Goal: Task Accomplishment & Management: Manage account settings

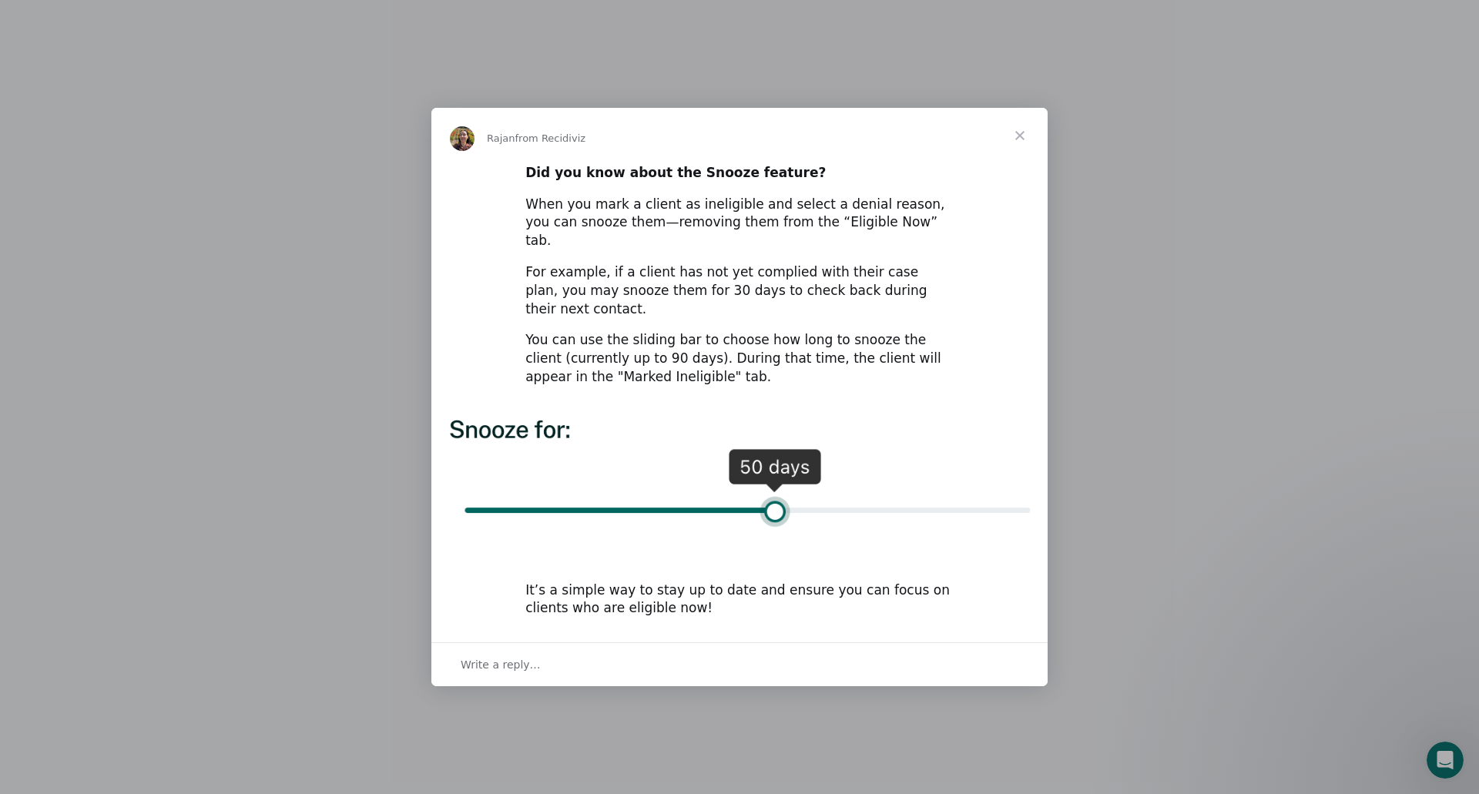
click at [1019, 153] on span "Close" at bounding box center [1019, 135] width 55 height 55
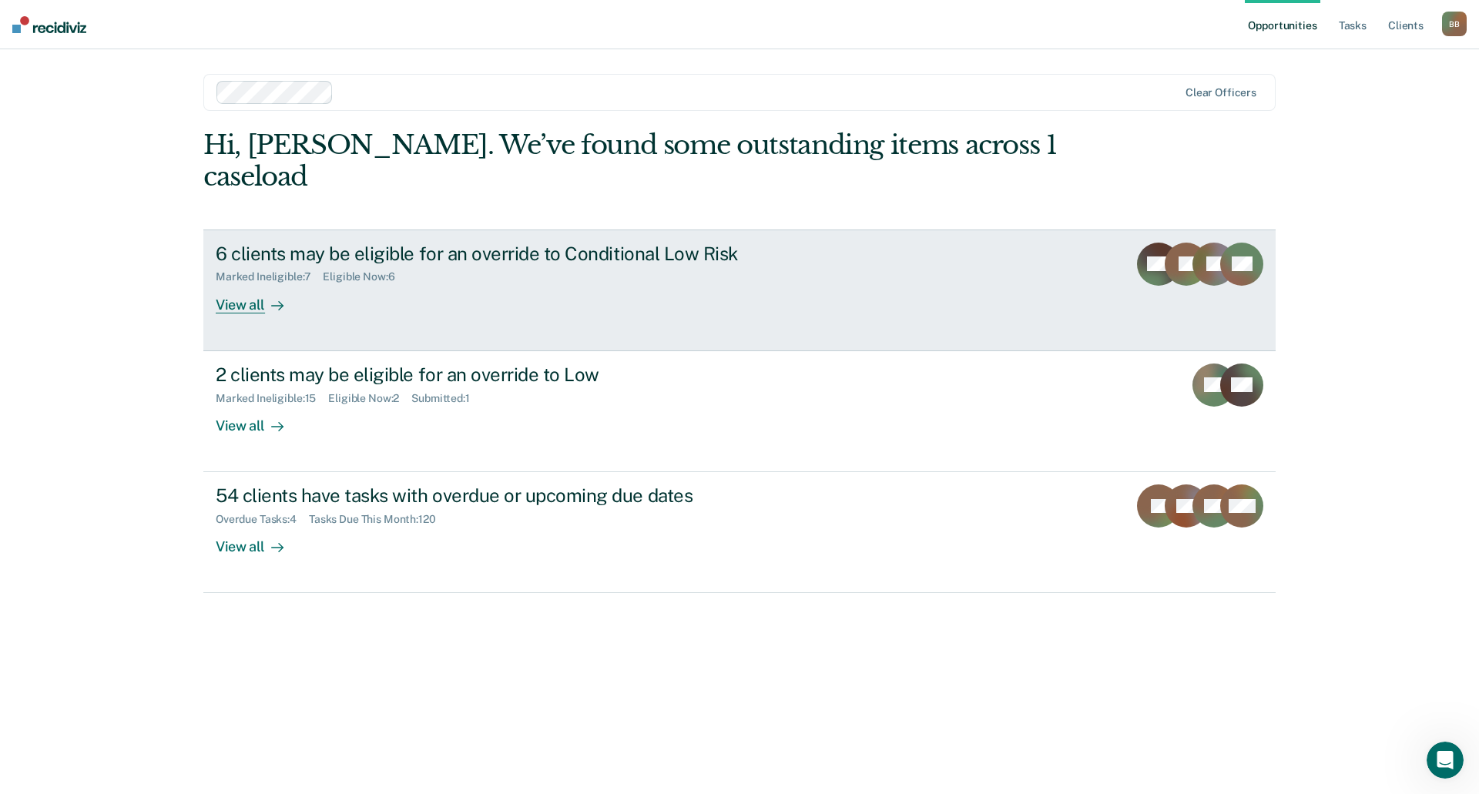
click at [579, 243] on div "6 clients may be eligible for an override to Conditional Low Risk" at bounding box center [486, 254] width 541 height 22
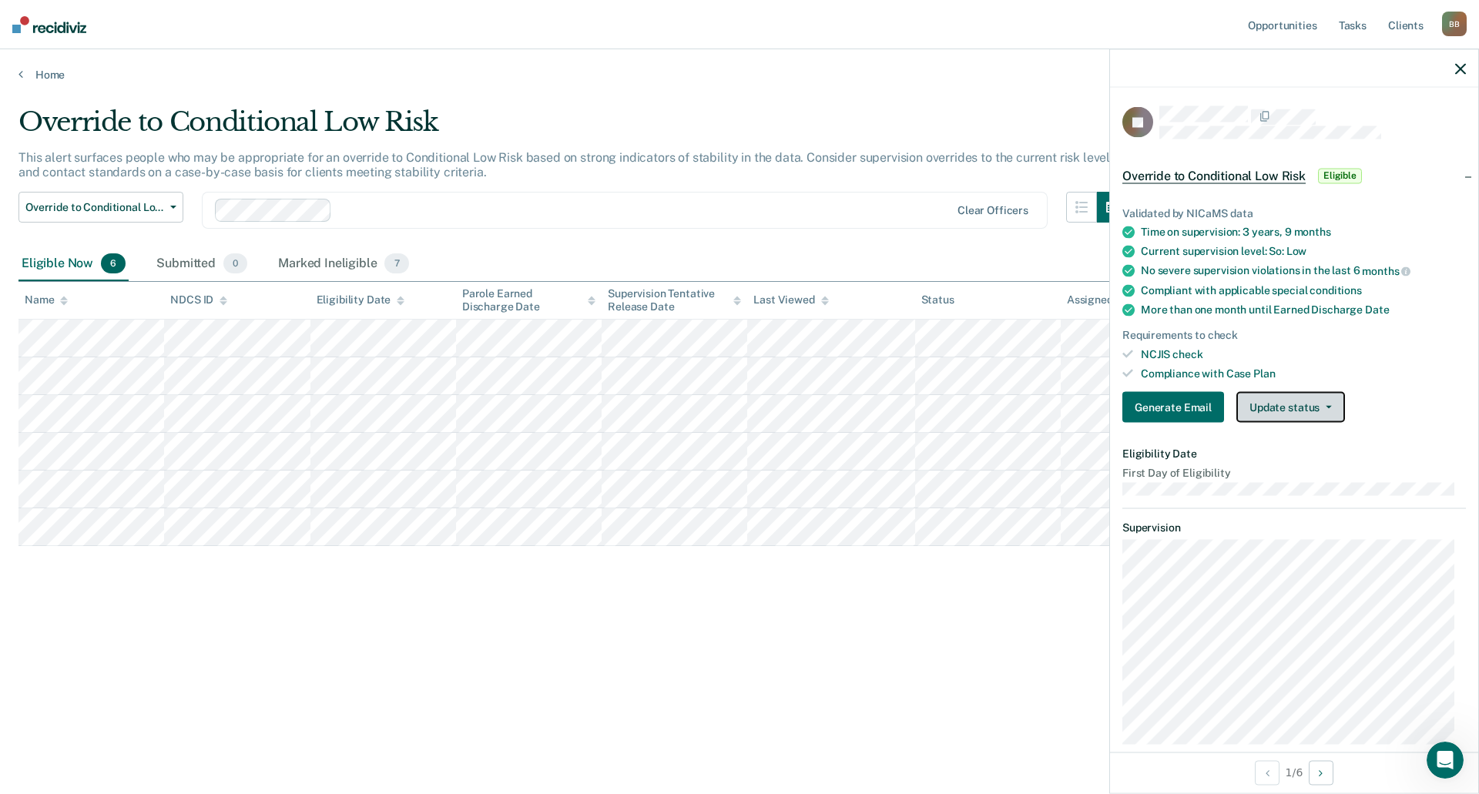
click at [1306, 407] on button "Update status" at bounding box center [1290, 407] width 109 height 31
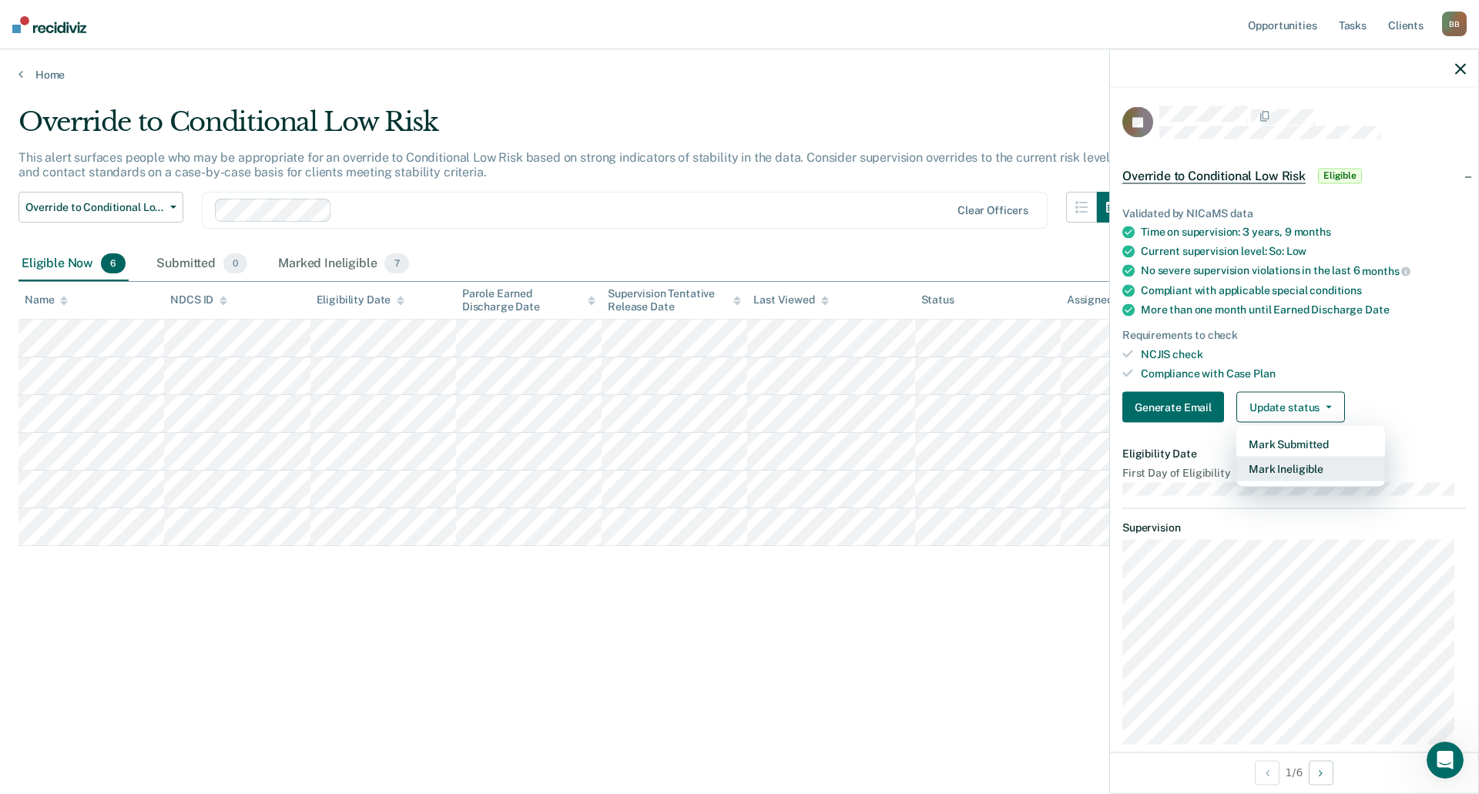
click at [1298, 464] on button "Mark Ineligible" at bounding box center [1310, 469] width 149 height 25
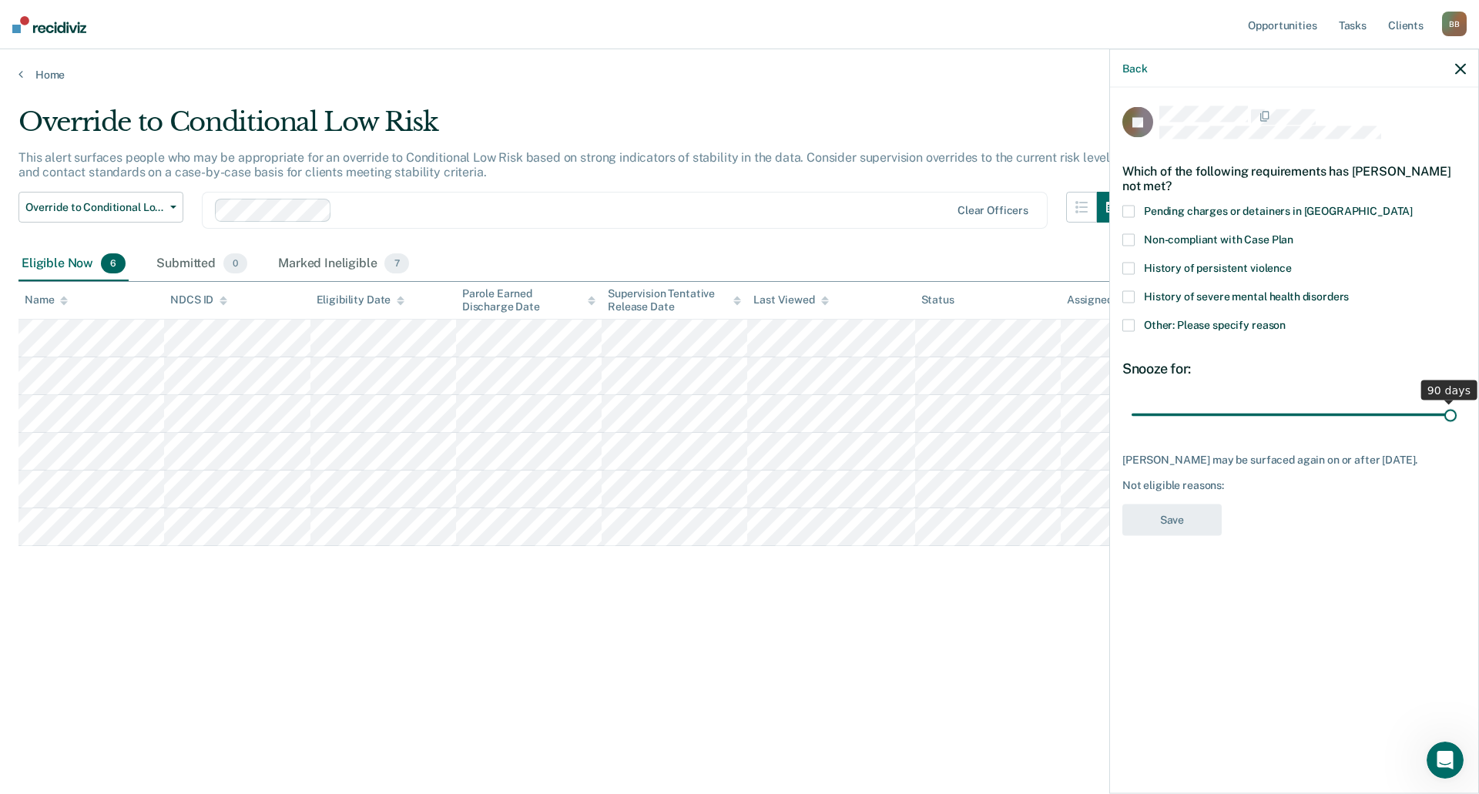
drag, startPoint x: 1241, startPoint y: 415, endPoint x: 1478, endPoint y: 423, distance: 237.3
type input "90"
click at [1456, 423] on input "range" at bounding box center [1293, 414] width 325 height 27
click at [1130, 234] on span at bounding box center [1128, 239] width 12 height 12
click at [1293, 233] on input "Non-compliant with Case Plan" at bounding box center [1293, 233] width 0 height 0
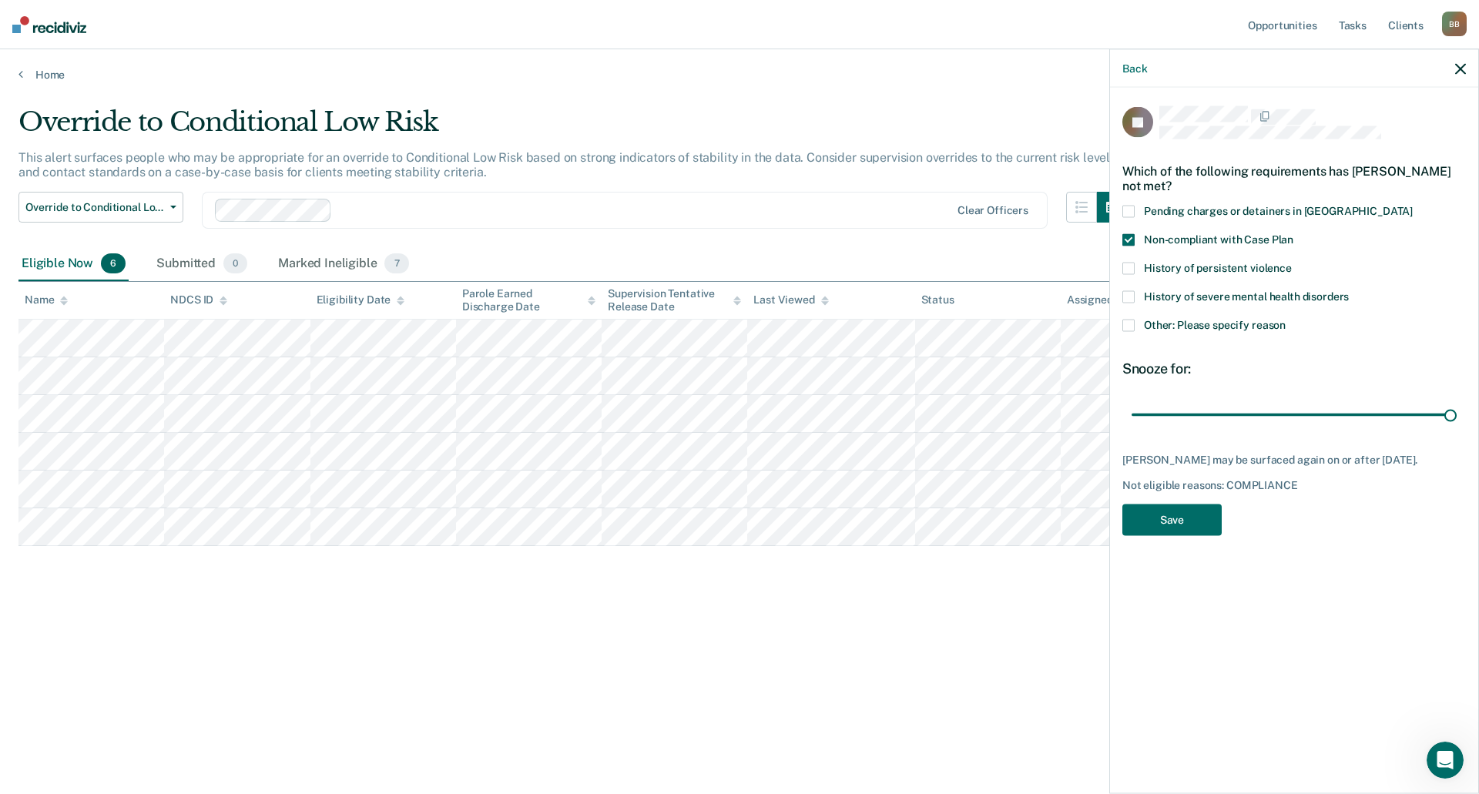
click at [1125, 240] on span at bounding box center [1128, 239] width 12 height 12
click at [1293, 233] on input "Non-compliant with Case Plan" at bounding box center [1293, 233] width 0 height 0
click at [1126, 323] on span at bounding box center [1128, 325] width 12 height 12
click at [1285, 319] on input "Other: Please specify reason" at bounding box center [1285, 319] width 0 height 0
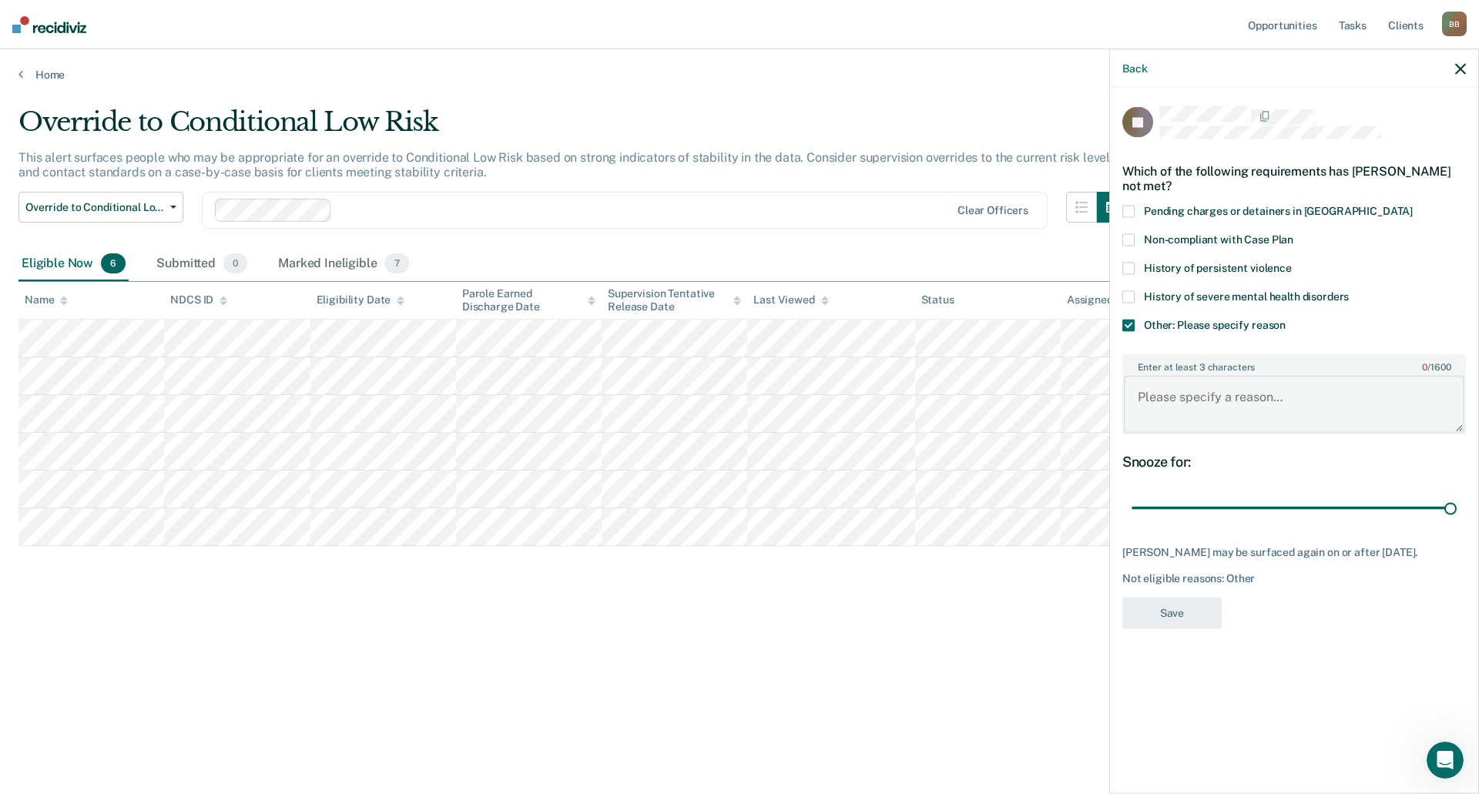
click at [1157, 399] on textarea "Enter at least 3 characters 0 / 1600" at bounding box center [1294, 404] width 340 height 57
drag, startPoint x: 1294, startPoint y: 399, endPoint x: 1241, endPoint y: 404, distance: 52.6
click at [1241, 404] on textarea "New to caseload. Has been" at bounding box center [1294, 404] width 340 height 57
type textarea "New to caseload. Recent noncompliance."
click at [1171, 611] on button "Save" at bounding box center [1171, 613] width 99 height 32
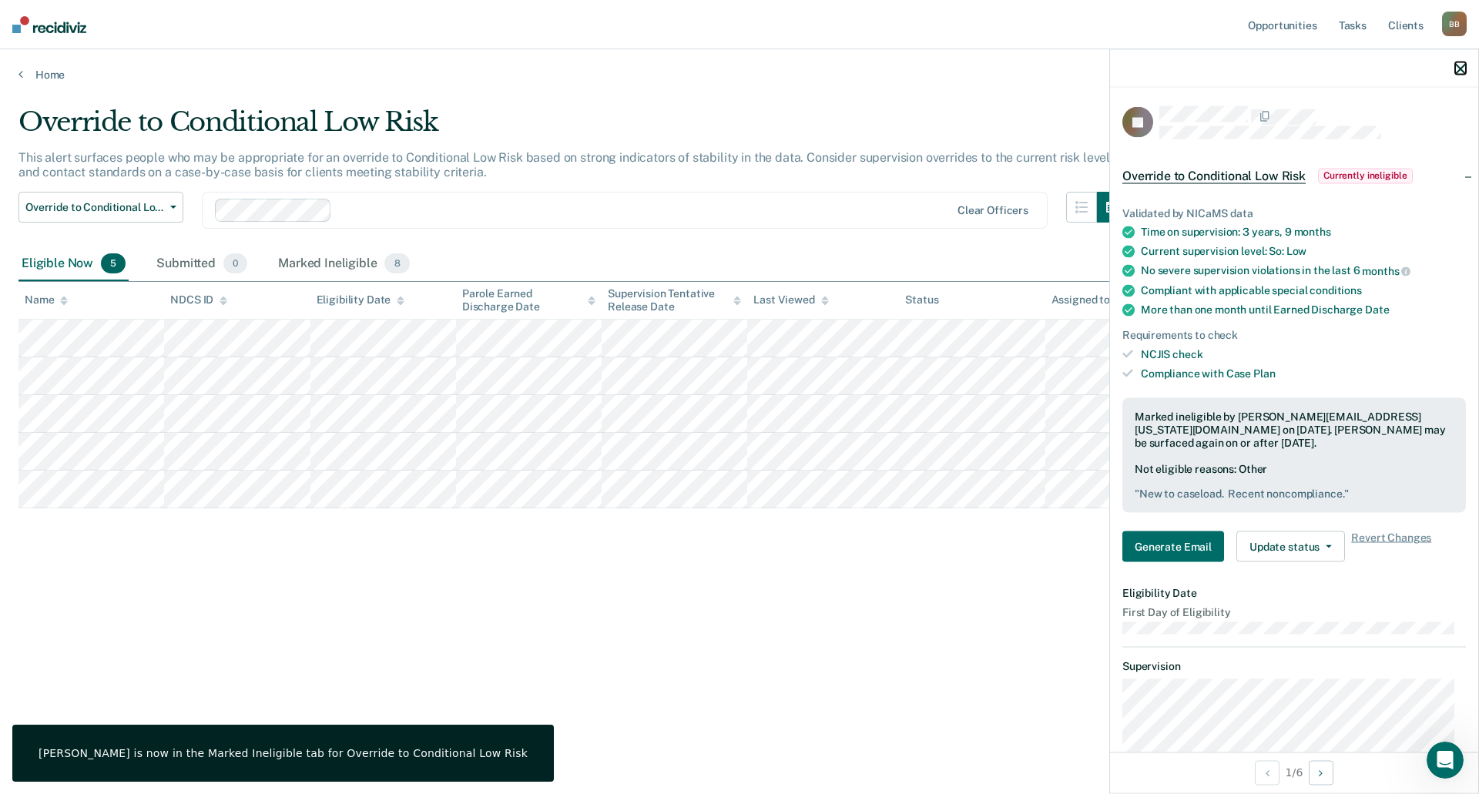
click at [1465, 69] on icon "button" at bounding box center [1460, 68] width 11 height 11
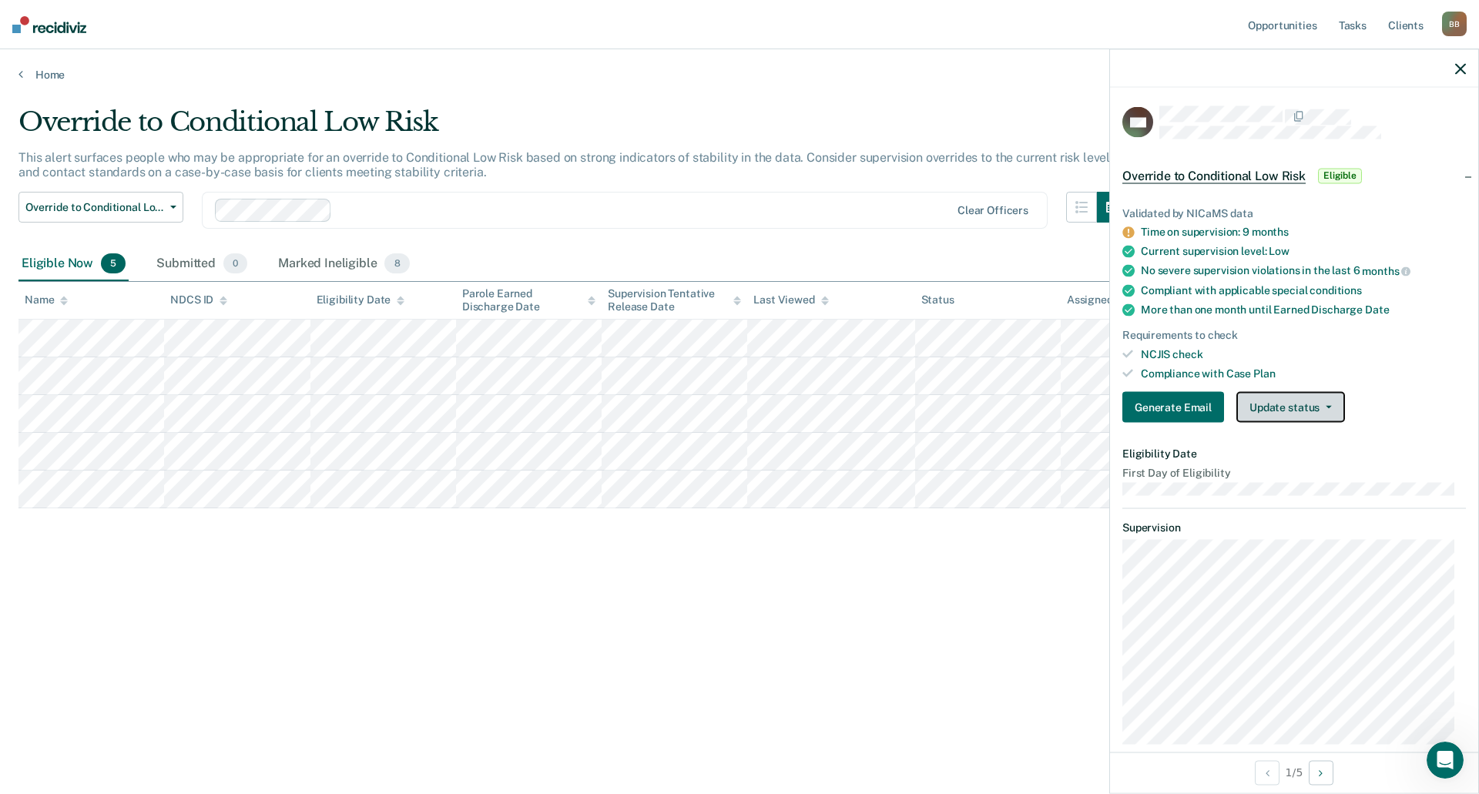
click at [1314, 405] on button "Update status" at bounding box center [1290, 407] width 109 height 31
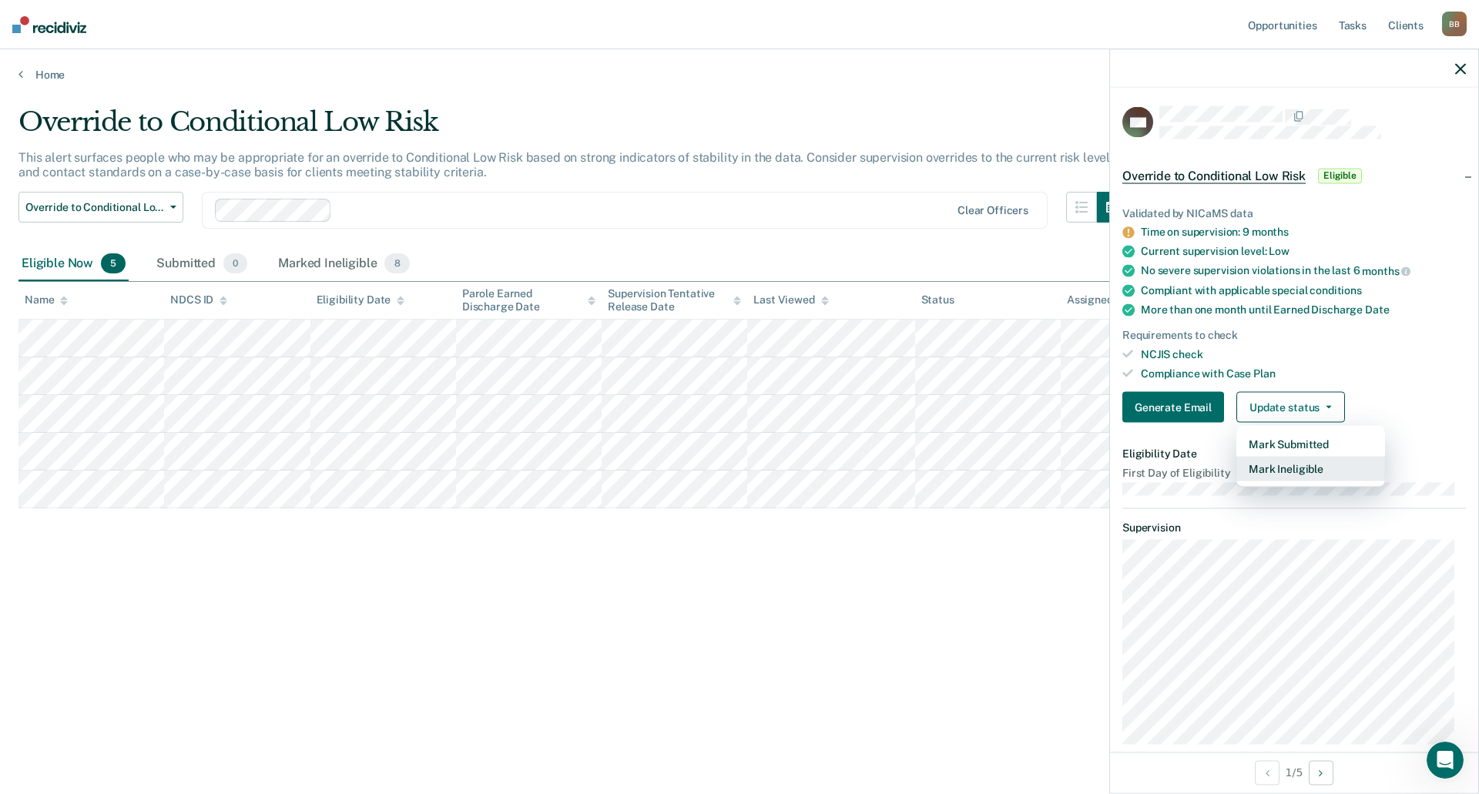
click at [1281, 461] on button "Mark Ineligible" at bounding box center [1310, 469] width 149 height 25
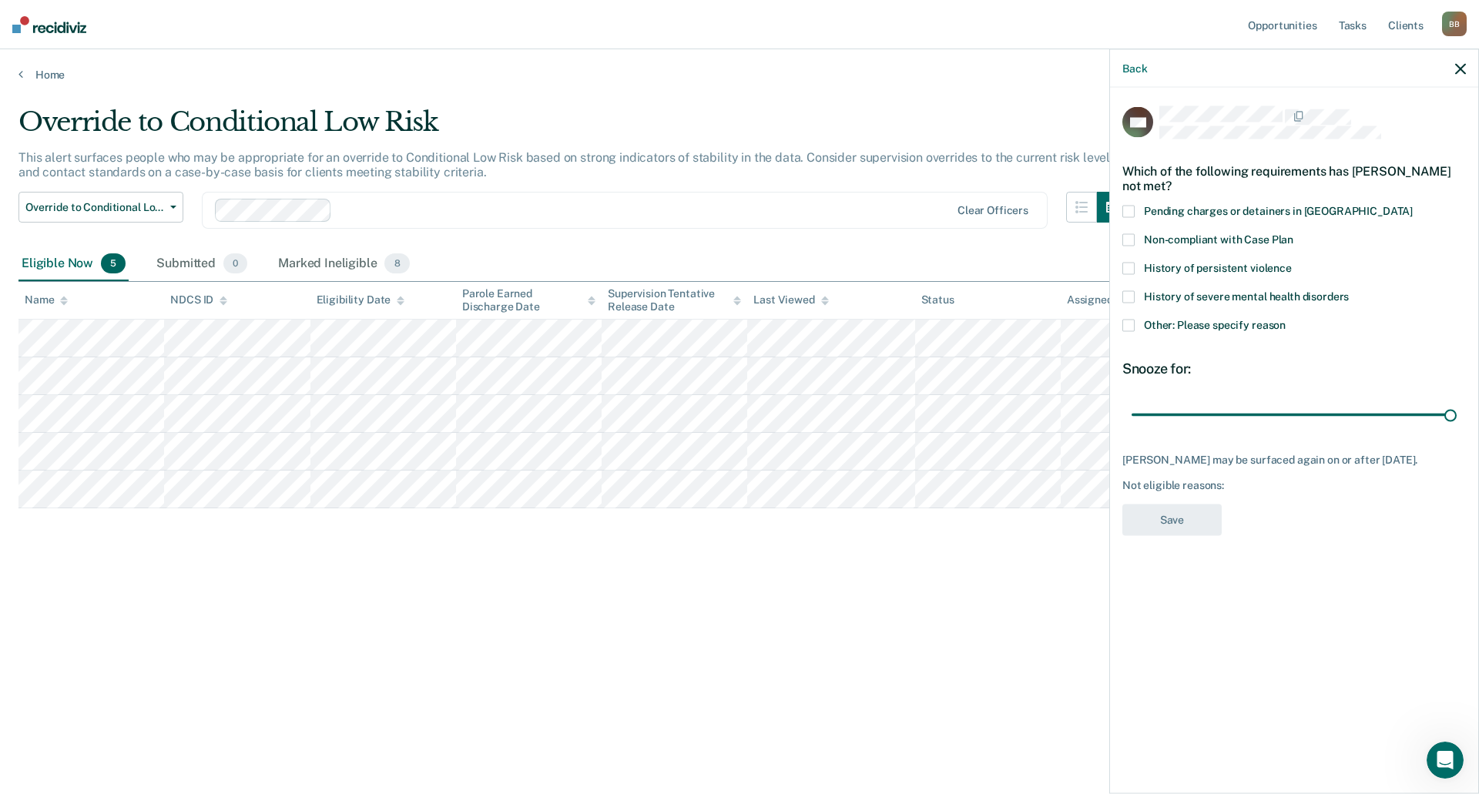
drag, startPoint x: 1245, startPoint y: 412, endPoint x: 1476, endPoint y: 411, distance: 231.8
type input "90"
click at [1456, 413] on input "range" at bounding box center [1293, 414] width 325 height 27
click at [1132, 326] on span at bounding box center [1128, 325] width 12 height 12
click at [1285, 319] on input "Other: Please specify reason" at bounding box center [1285, 319] width 0 height 0
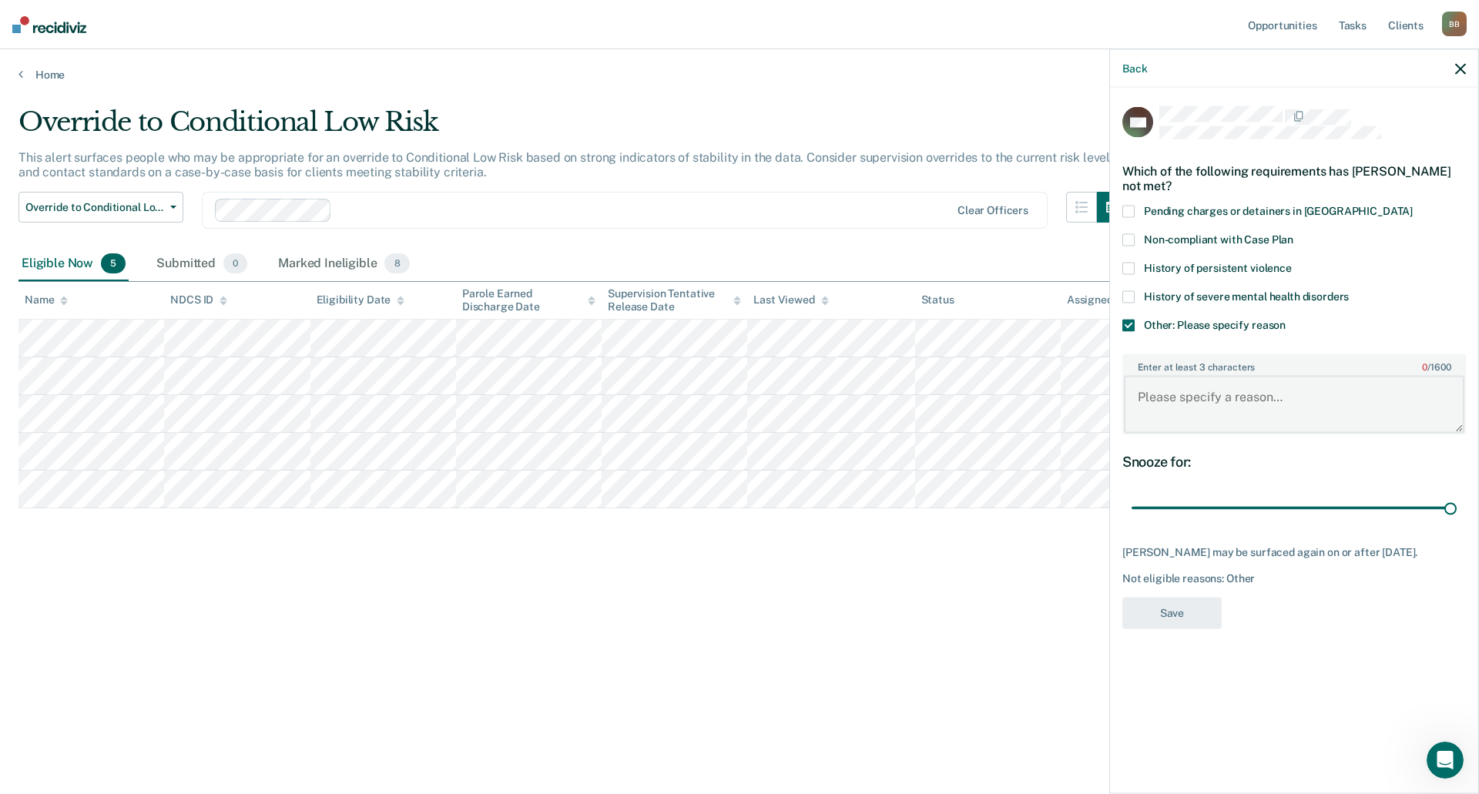
click at [1194, 407] on textarea "Enter at least 3 characters 0 / 1600" at bounding box center [1294, 404] width 340 height 57
type textarea "Client requires more frequent contact."
click at [1174, 616] on button "Save" at bounding box center [1171, 613] width 99 height 32
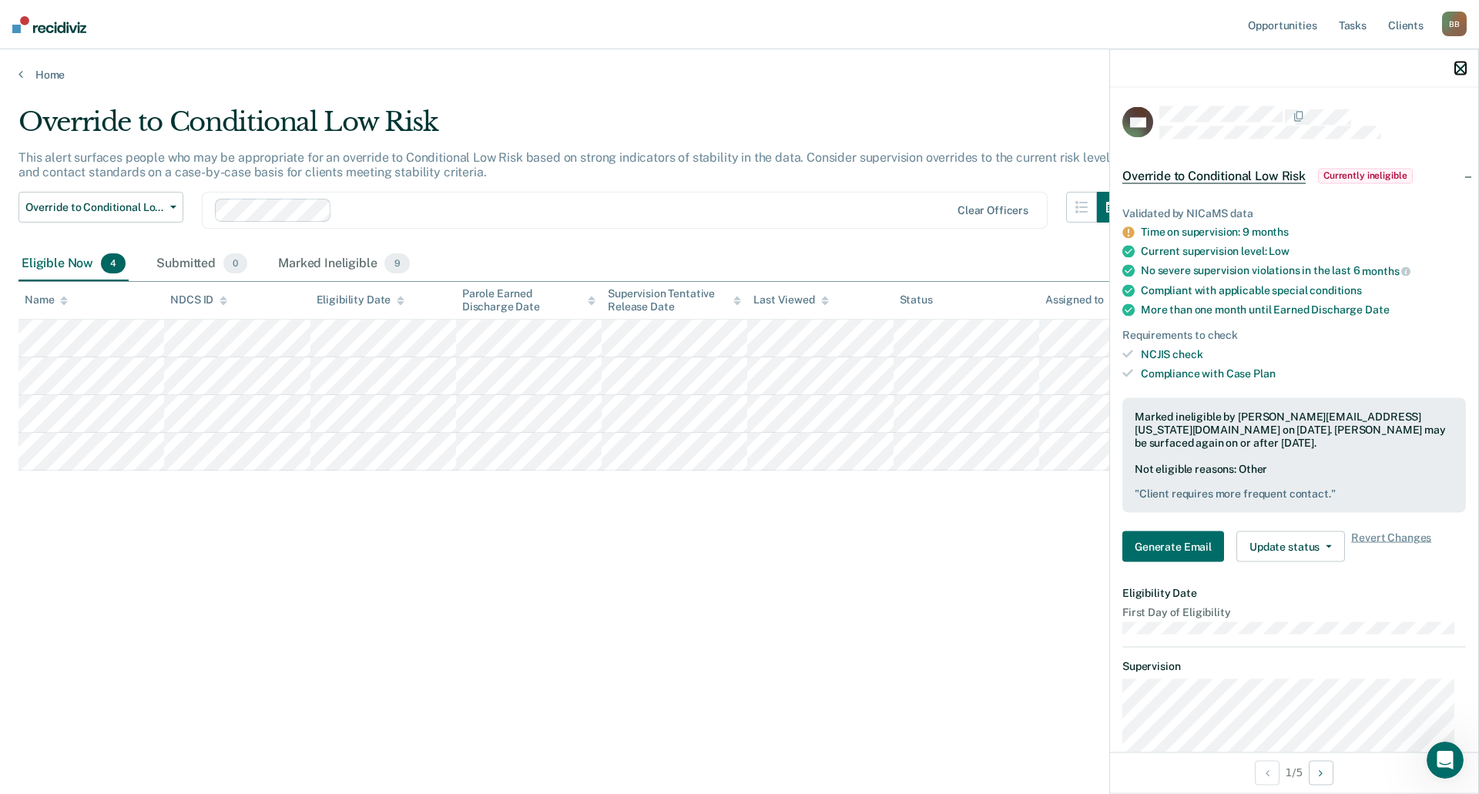
click at [1458, 66] on icon "button" at bounding box center [1460, 68] width 11 height 11
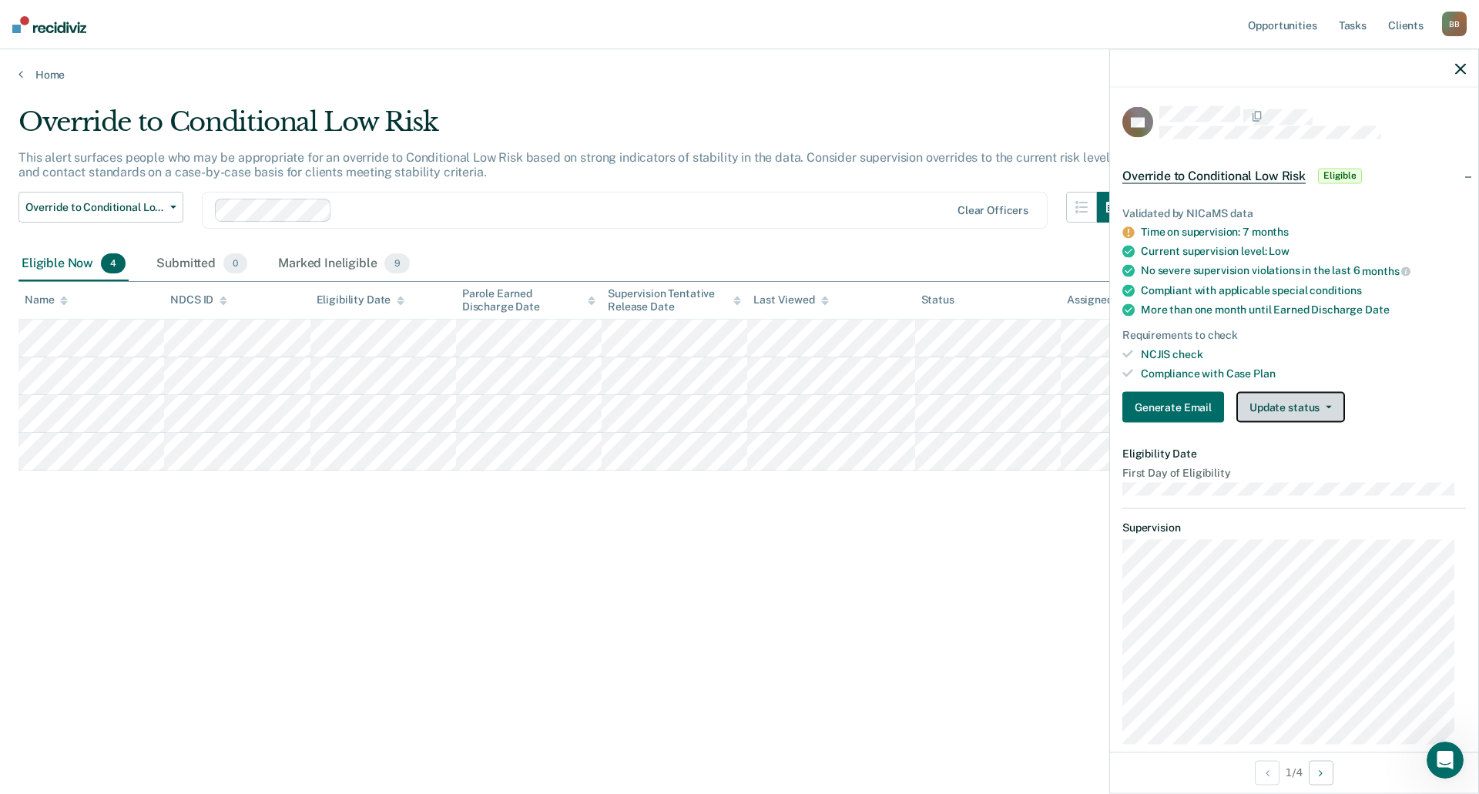
click at [1276, 398] on button "Update status" at bounding box center [1290, 407] width 109 height 31
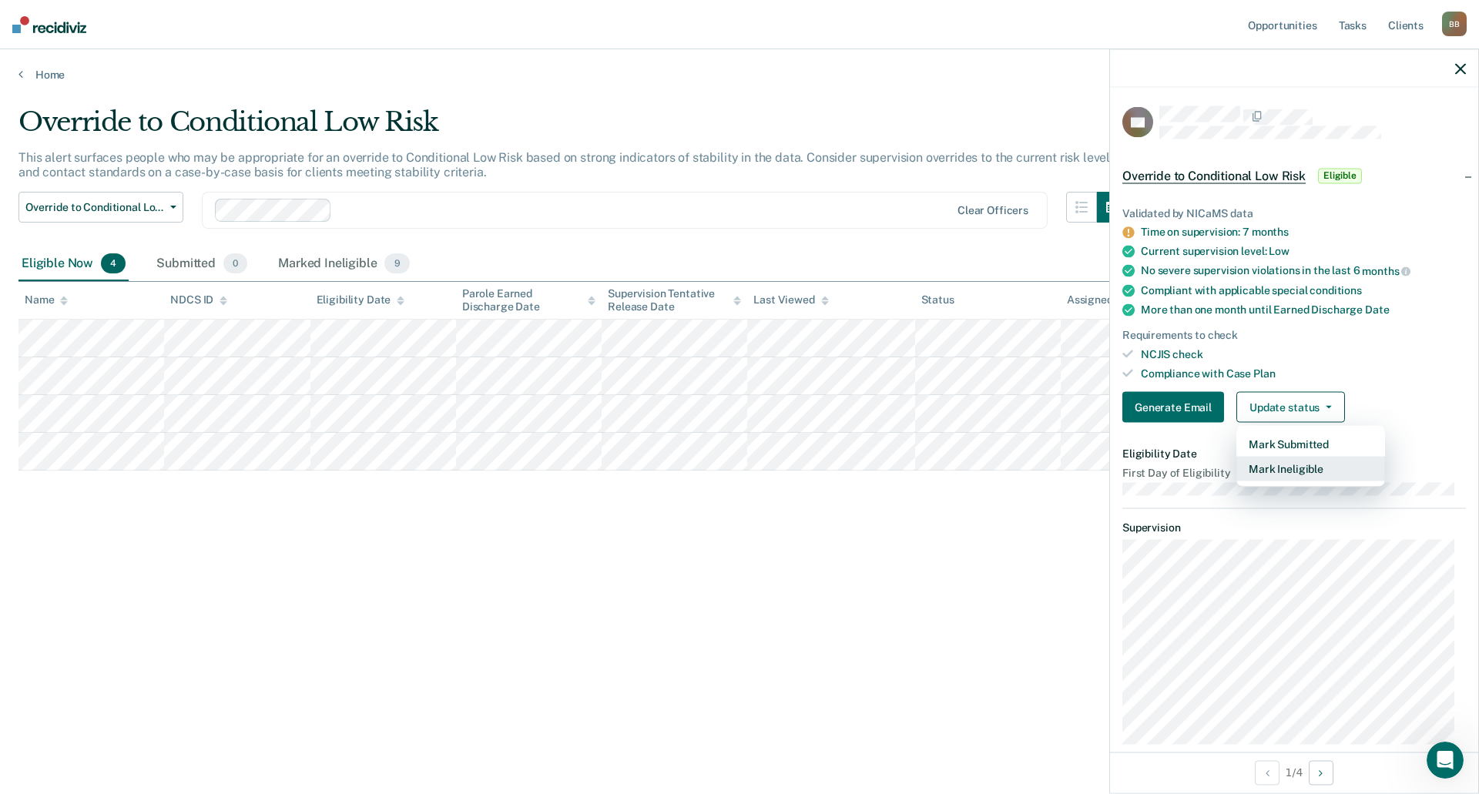
click at [1278, 472] on button "Mark Ineligible" at bounding box center [1310, 469] width 149 height 25
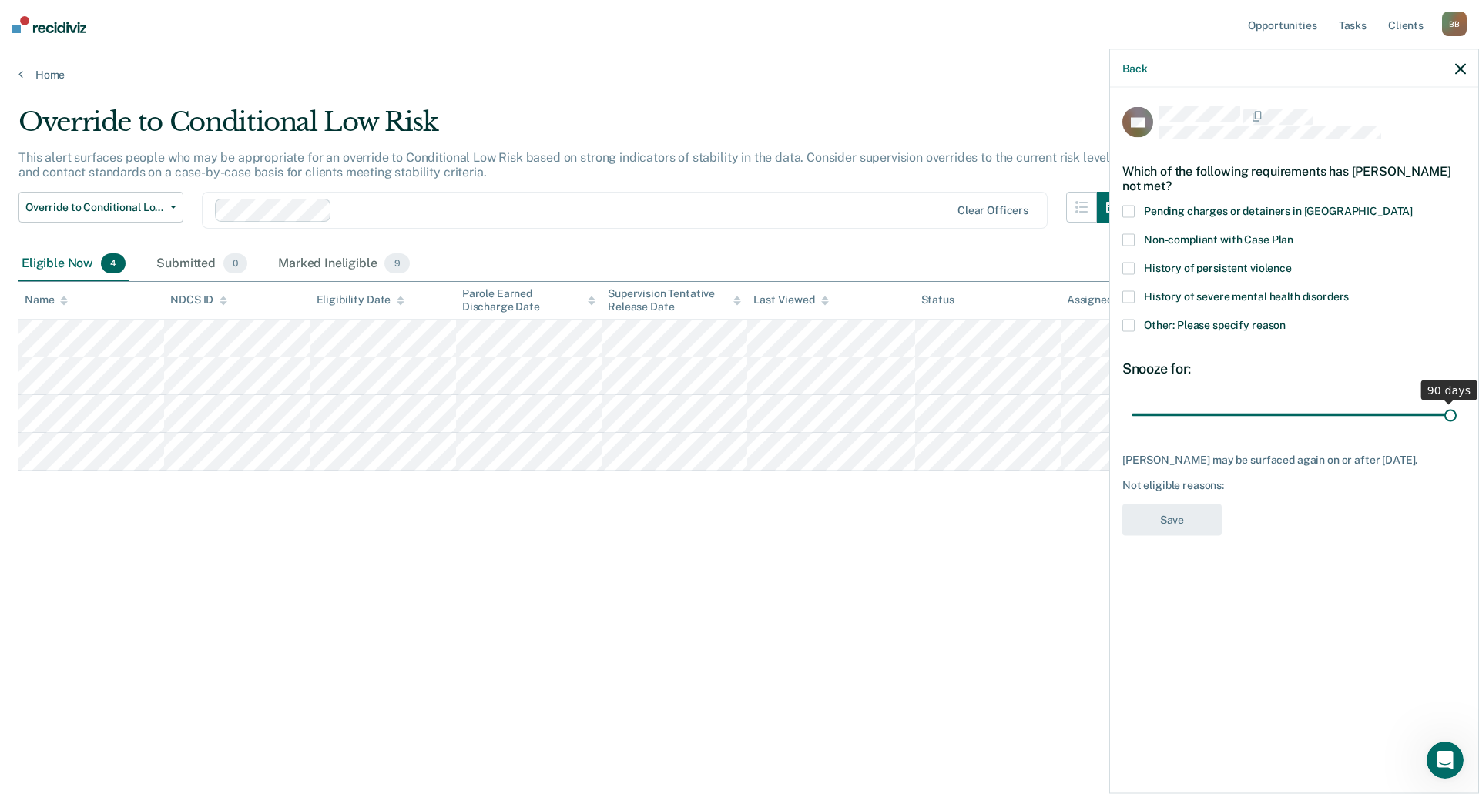
drag, startPoint x: 1238, startPoint y: 414, endPoint x: 1454, endPoint y: 395, distance: 216.4
type input "90"
click at [1454, 401] on input "range" at bounding box center [1293, 414] width 325 height 27
click at [1129, 325] on span at bounding box center [1128, 325] width 12 height 12
click at [1285, 319] on input "Other: Please specify reason" at bounding box center [1285, 319] width 0 height 0
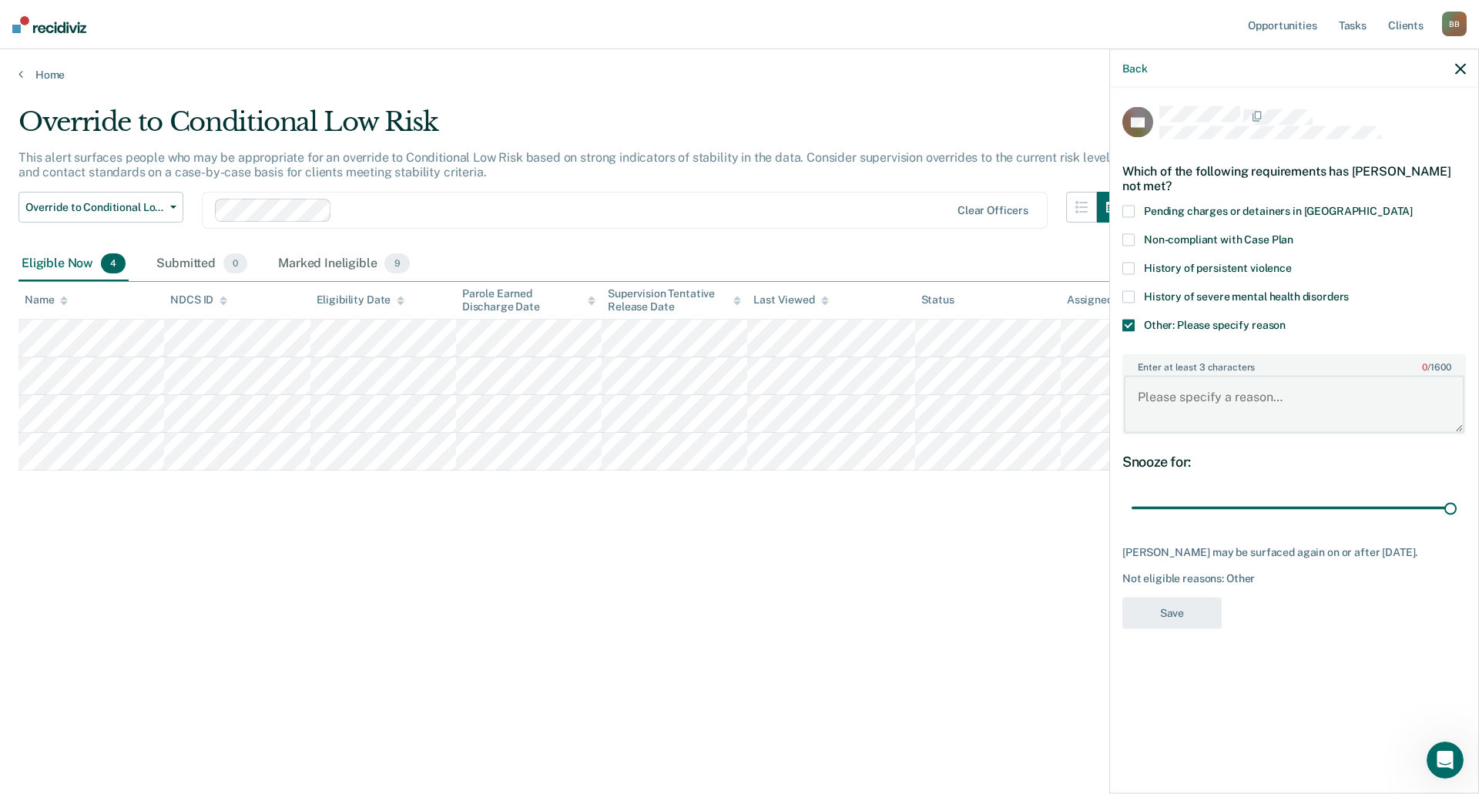
click at [1181, 395] on textarea "Enter at least 3 characters 0 / 1600" at bounding box center [1294, 404] width 340 height 57
click at [1102, 394] on body "Looks like you’re using Internet Explorer 11. For faster loading and a better e…" at bounding box center [739, 397] width 1479 height 794
click at [1100, 408] on body "Looks like you’re using Internet Explorer 11. For faster loading and a better e…" at bounding box center [739, 397] width 1479 height 794
type textarea "Will reevaluate after next ORAS."
click at [1171, 615] on button "Save" at bounding box center [1171, 613] width 99 height 32
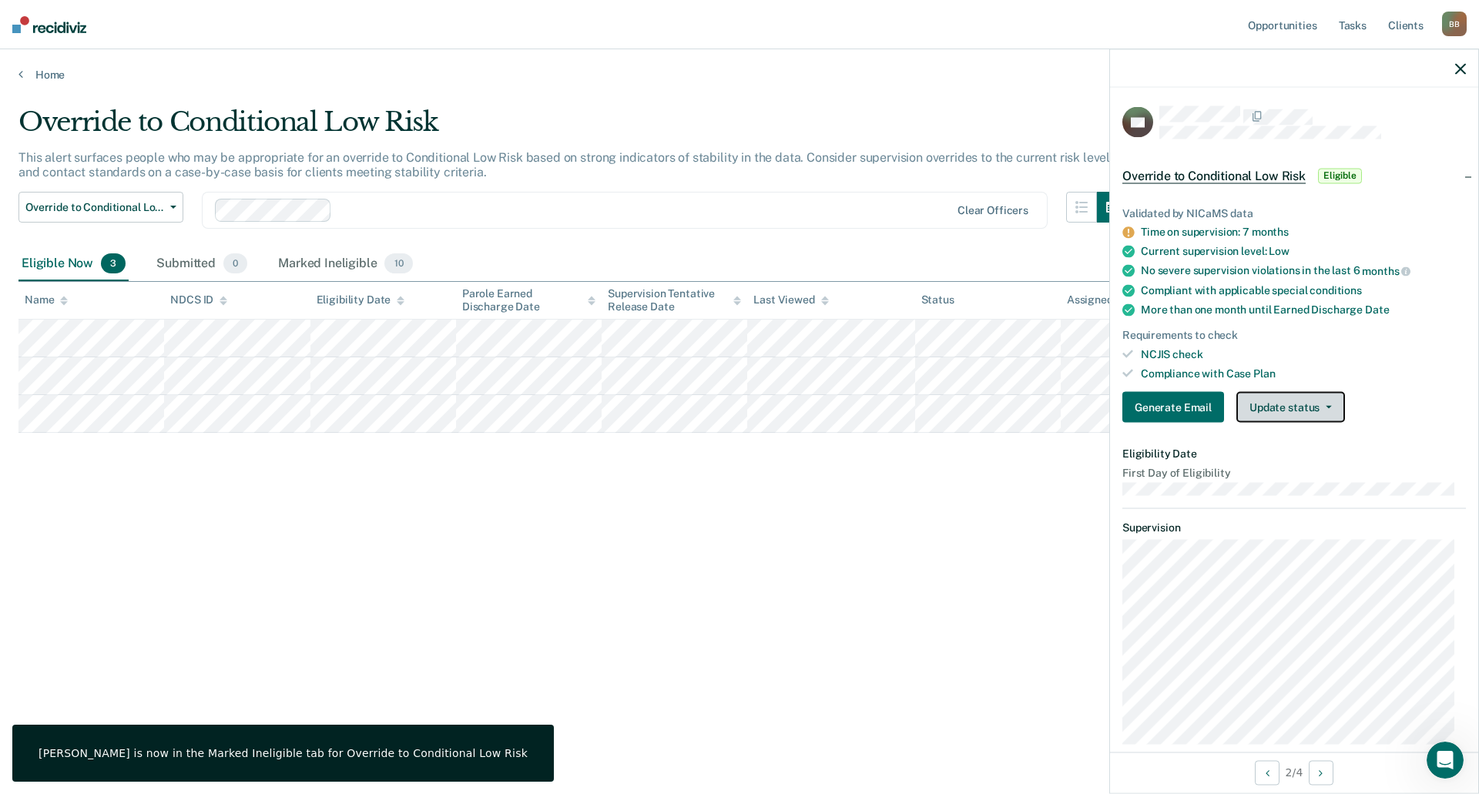
click at [1307, 411] on button "Update status" at bounding box center [1290, 407] width 109 height 31
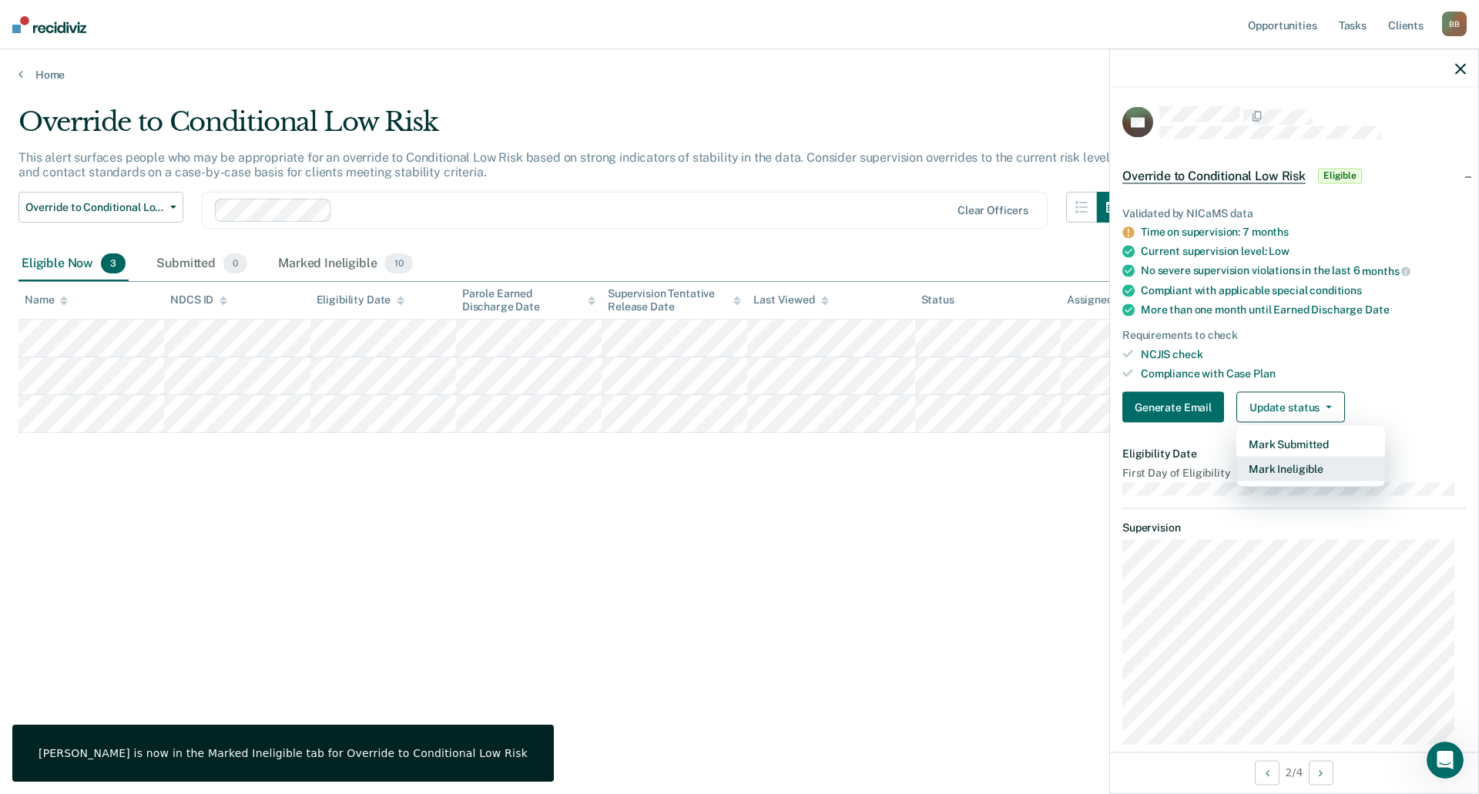
click at [1302, 460] on button "Mark Ineligible" at bounding box center [1310, 469] width 149 height 25
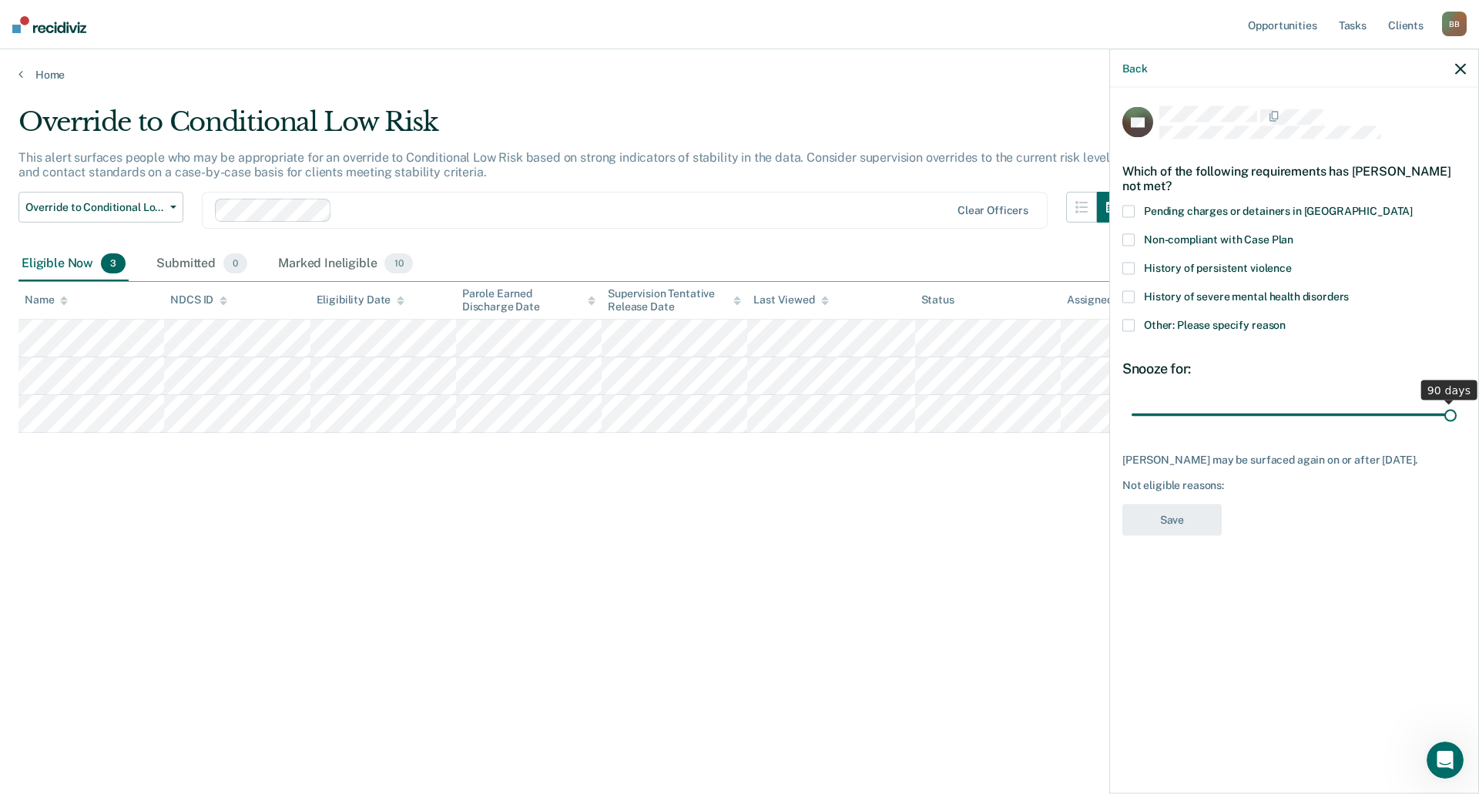
drag, startPoint x: 1241, startPoint y: 414, endPoint x: 1478, endPoint y: 408, distance: 237.3
type input "90"
click at [1456, 408] on input "range" at bounding box center [1293, 414] width 325 height 27
click at [1136, 324] on label "Other: Please specify reason" at bounding box center [1293, 327] width 343 height 16
click at [1285, 319] on input "Other: Please specify reason" at bounding box center [1285, 319] width 0 height 0
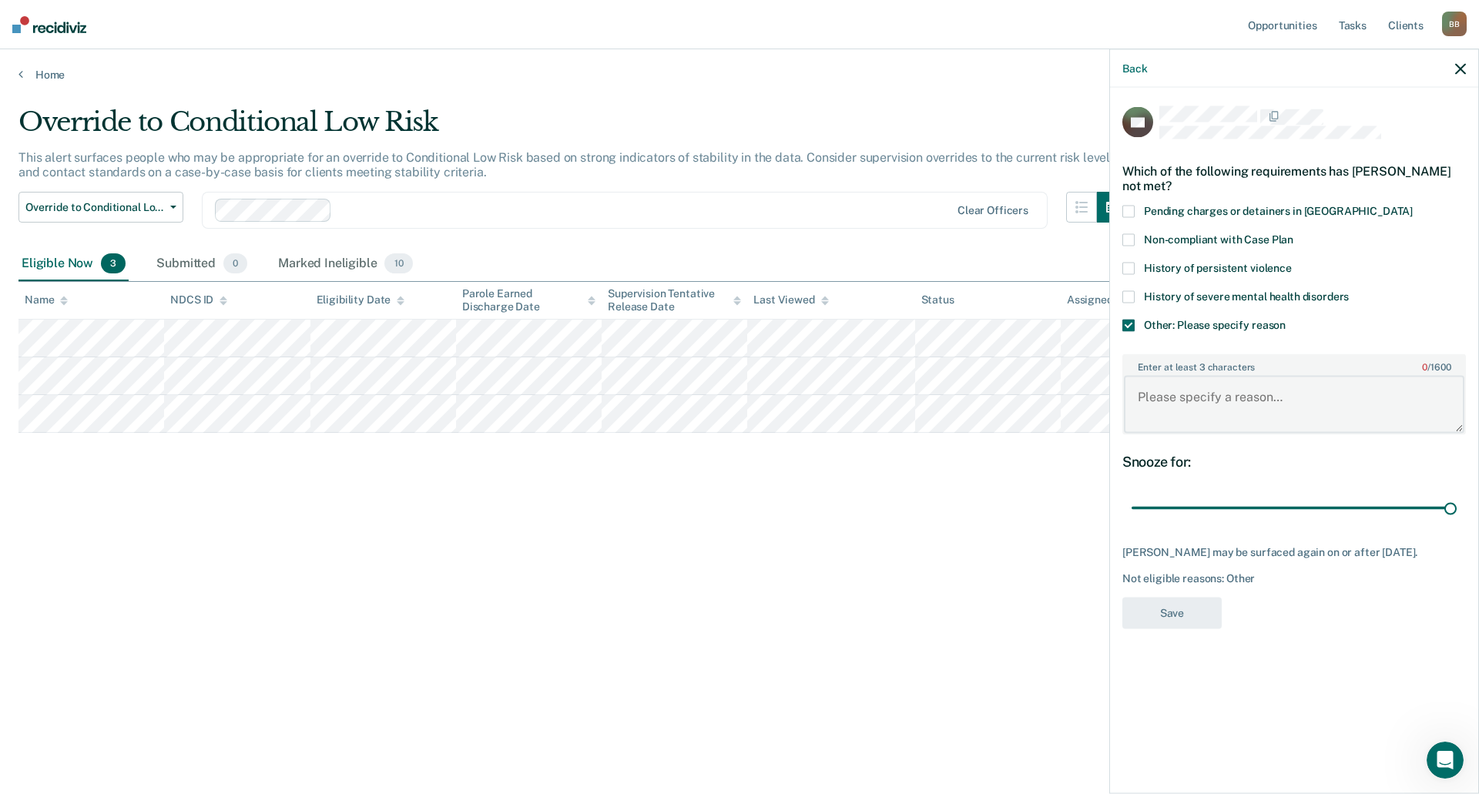
click at [1198, 400] on textarea "Enter at least 3 characters 0 / 1600" at bounding box center [1294, 404] width 340 height 57
type textarea "New to caseload."
click at [1180, 628] on button "Save" at bounding box center [1171, 613] width 99 height 32
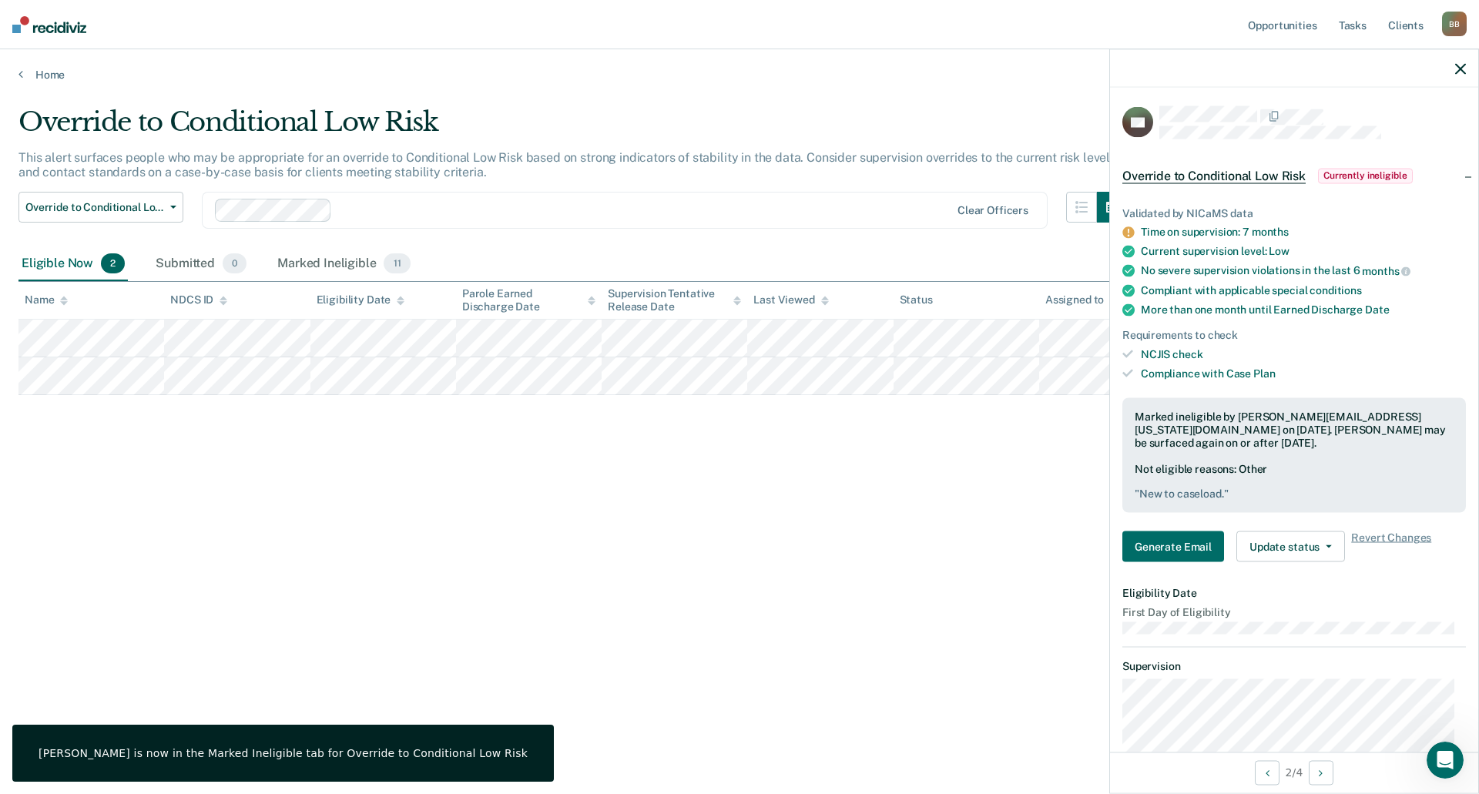
drag, startPoint x: 1022, startPoint y: 464, endPoint x: 1016, endPoint y: 455, distance: 11.1
click at [1022, 464] on div "Override to Conditional Low Risk This alert surfaces people who may be appropri…" at bounding box center [739, 392] width 1442 height 572
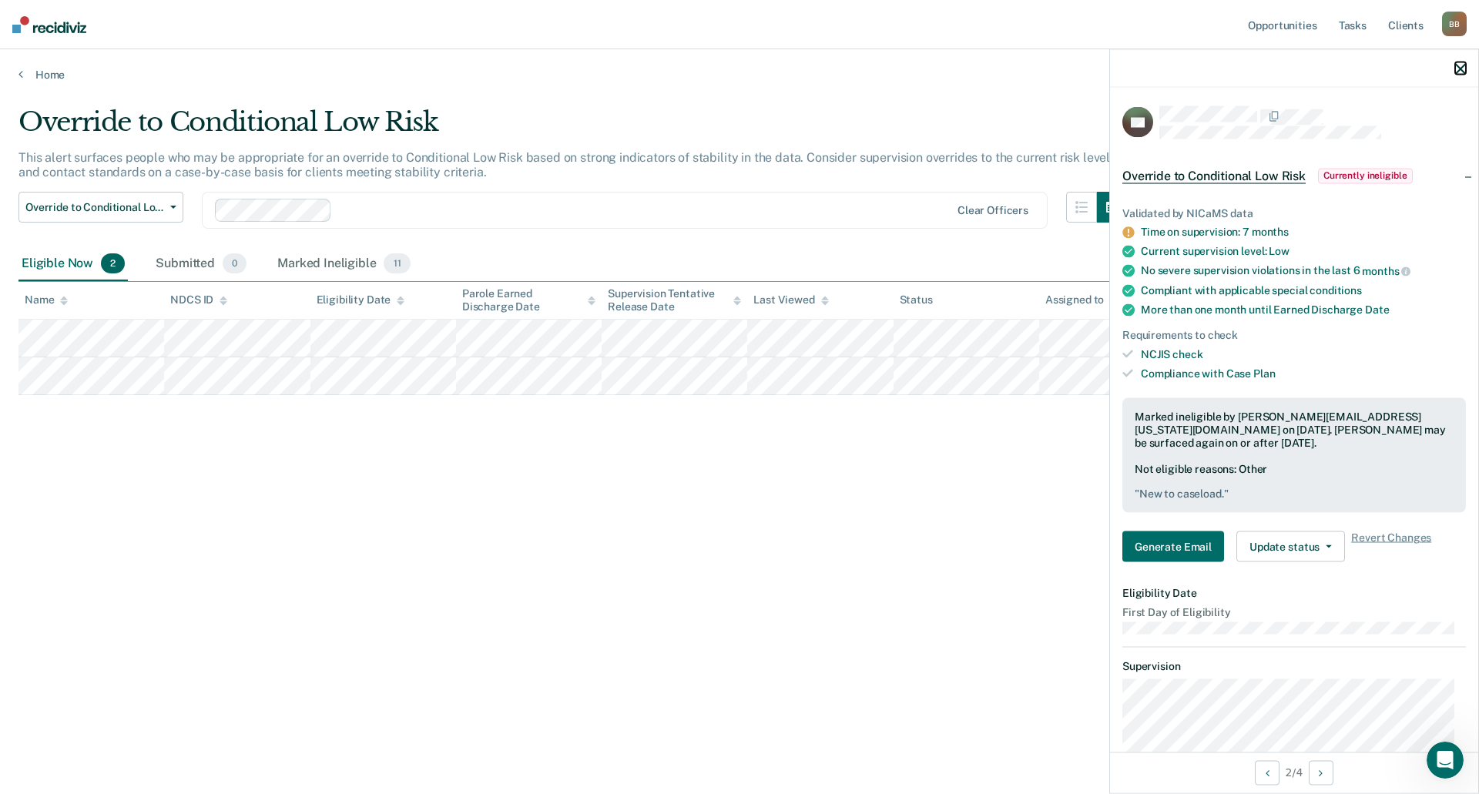
click at [1462, 65] on icon "button" at bounding box center [1460, 68] width 11 height 11
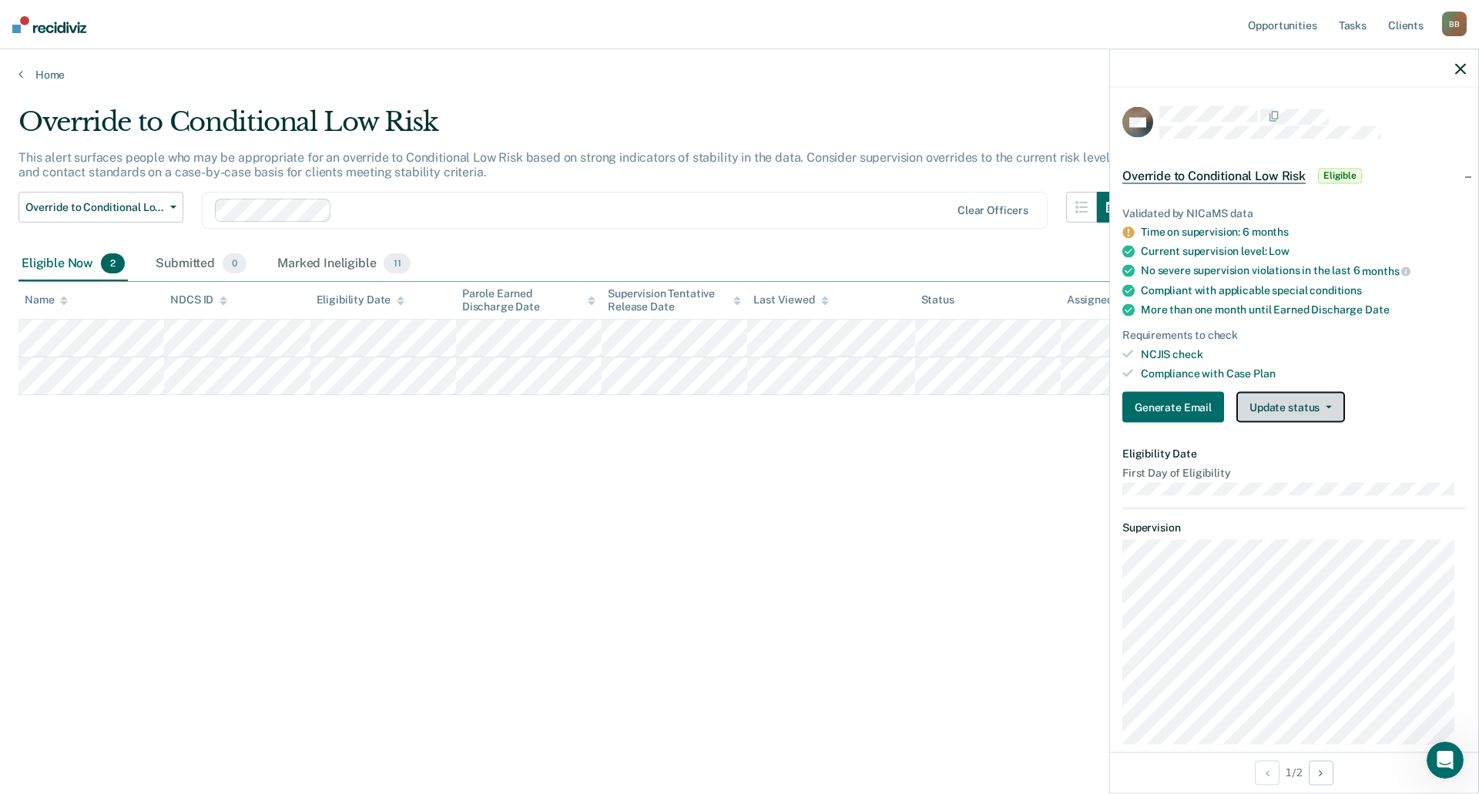
click at [1303, 402] on button "Update status" at bounding box center [1290, 407] width 109 height 31
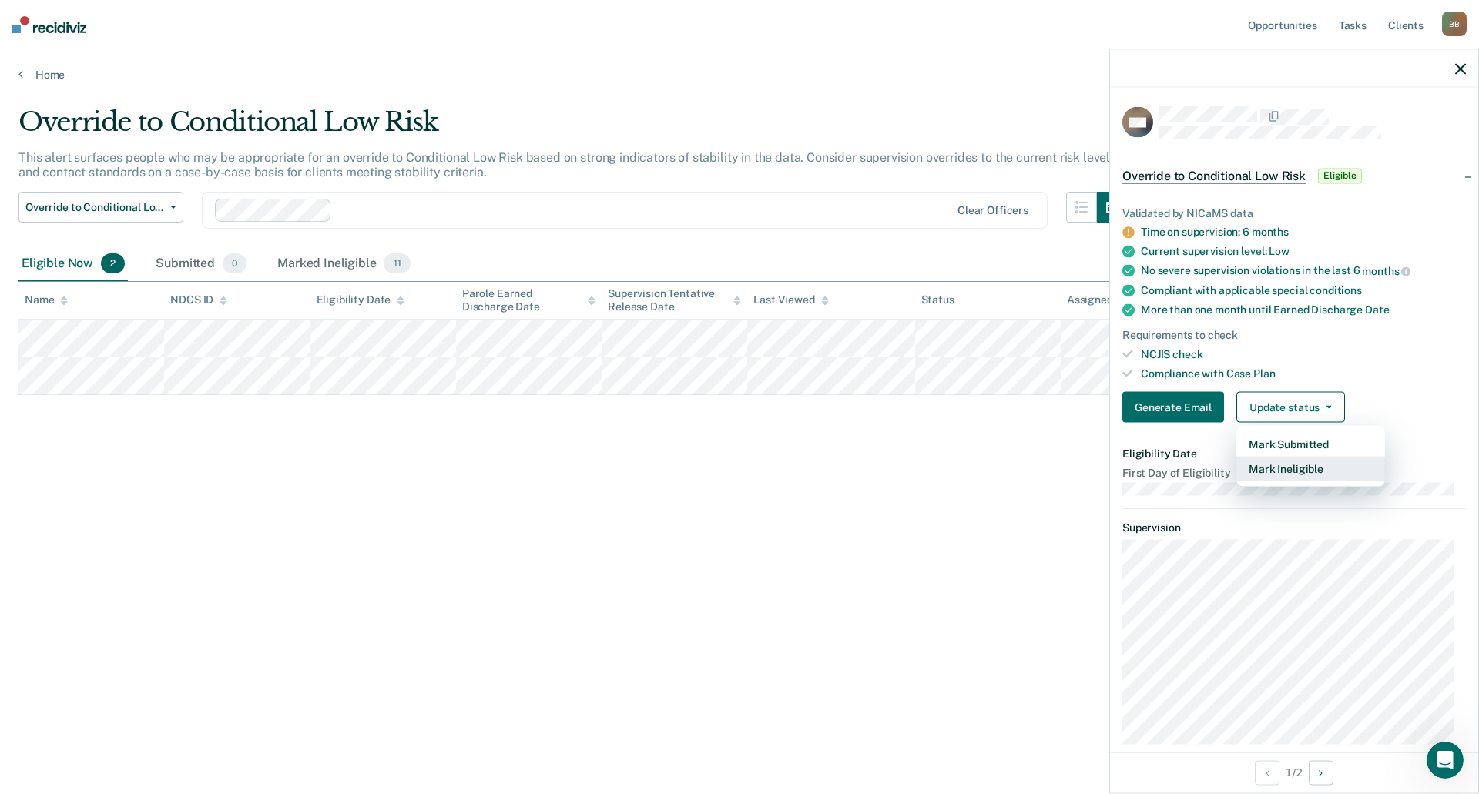
click at [1290, 466] on button "Mark Ineligible" at bounding box center [1310, 469] width 149 height 25
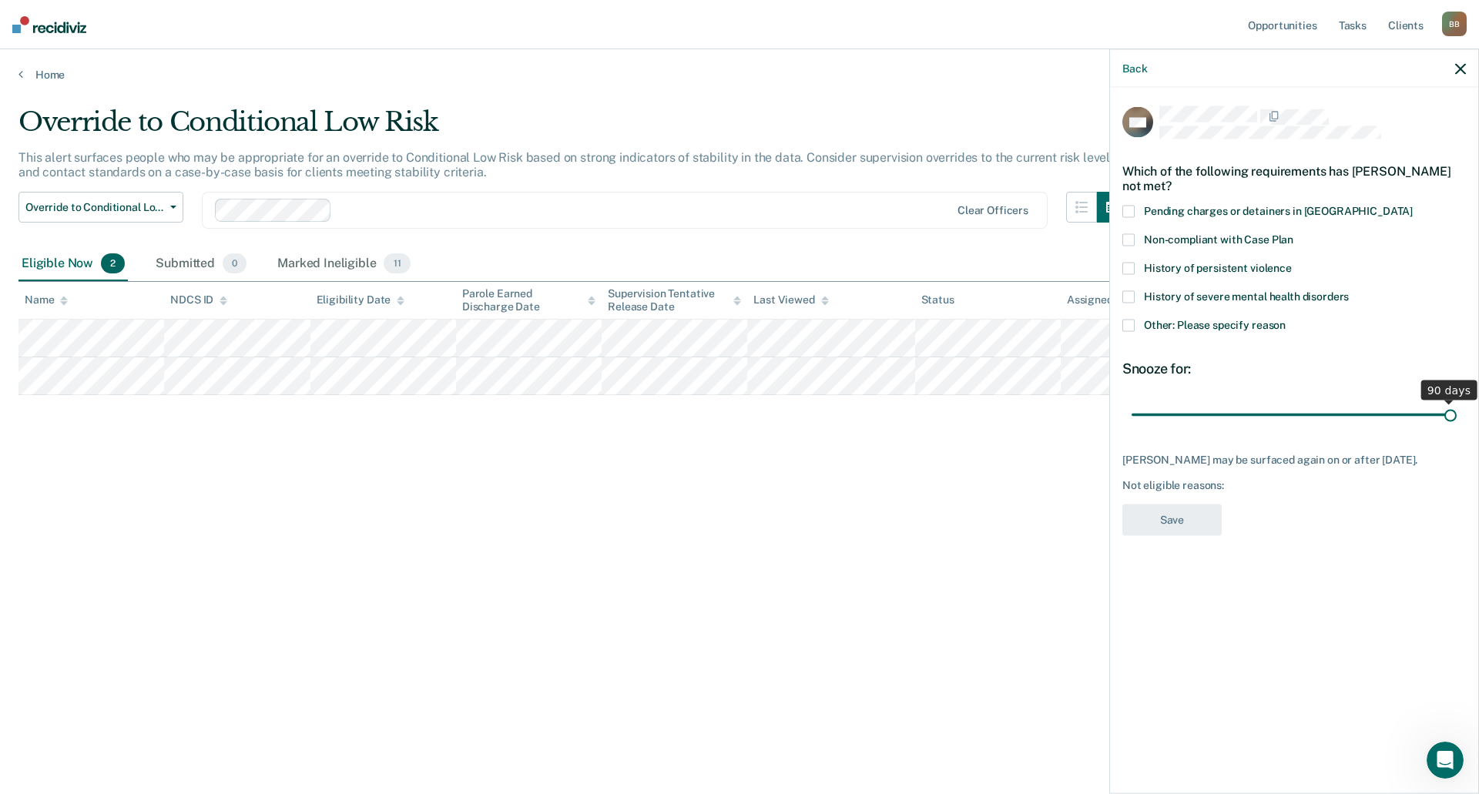
drag, startPoint x: 1239, startPoint y: 414, endPoint x: 1478, endPoint y: 438, distance: 240.0
type input "90"
click at [1456, 428] on input "range" at bounding box center [1293, 414] width 325 height 27
click at [1127, 322] on span at bounding box center [1128, 325] width 12 height 12
click at [1285, 319] on input "Other: Please specify reason" at bounding box center [1285, 319] width 0 height 0
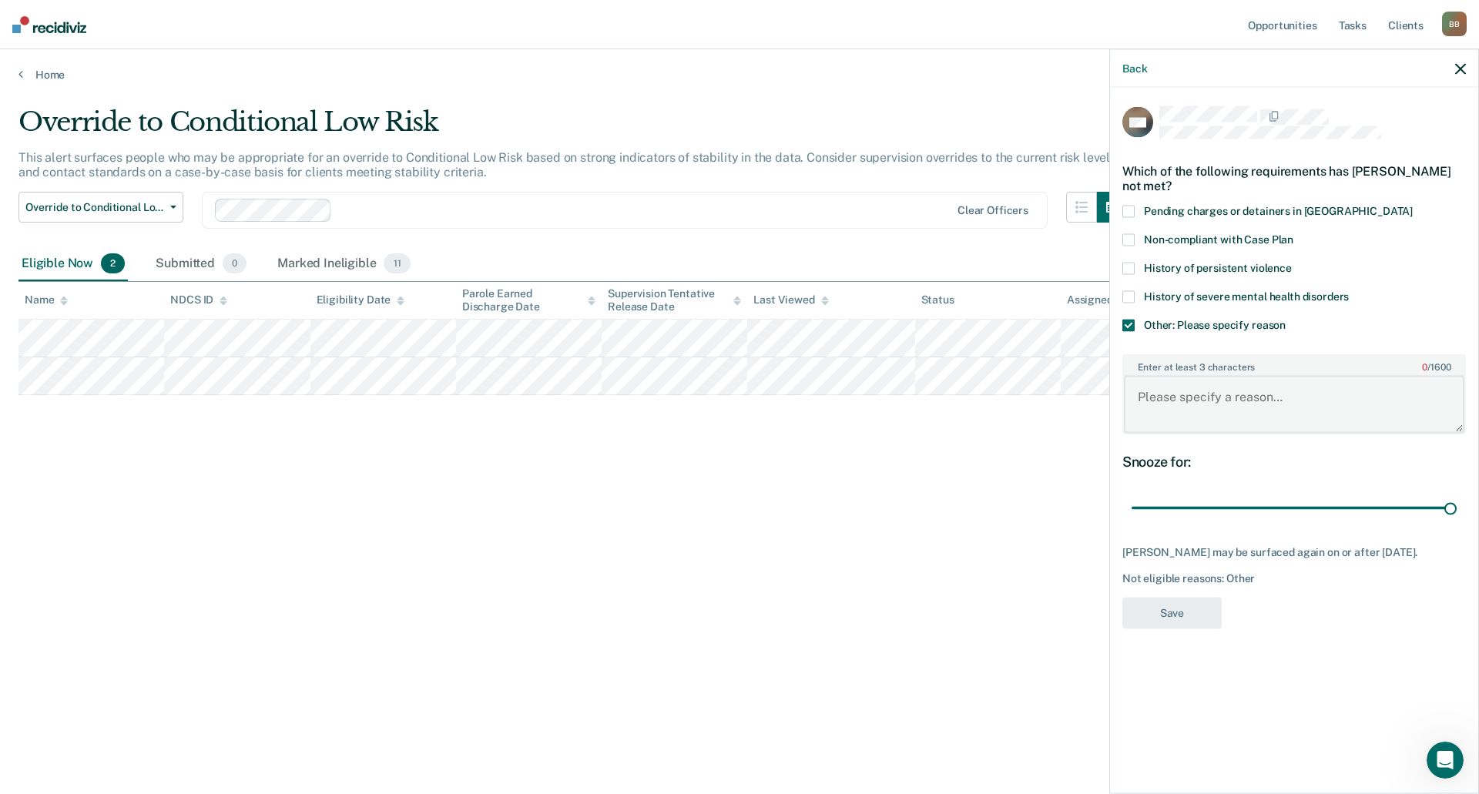
click at [1185, 412] on textarea "Enter at least 3 characters 0 / 1600" at bounding box center [1294, 404] width 340 height 57
paste textarea "Will reevaluate after next ORAS."
type textarea "Will reevaluate after next ORAS."
click at [1166, 611] on button "Save" at bounding box center [1171, 613] width 99 height 32
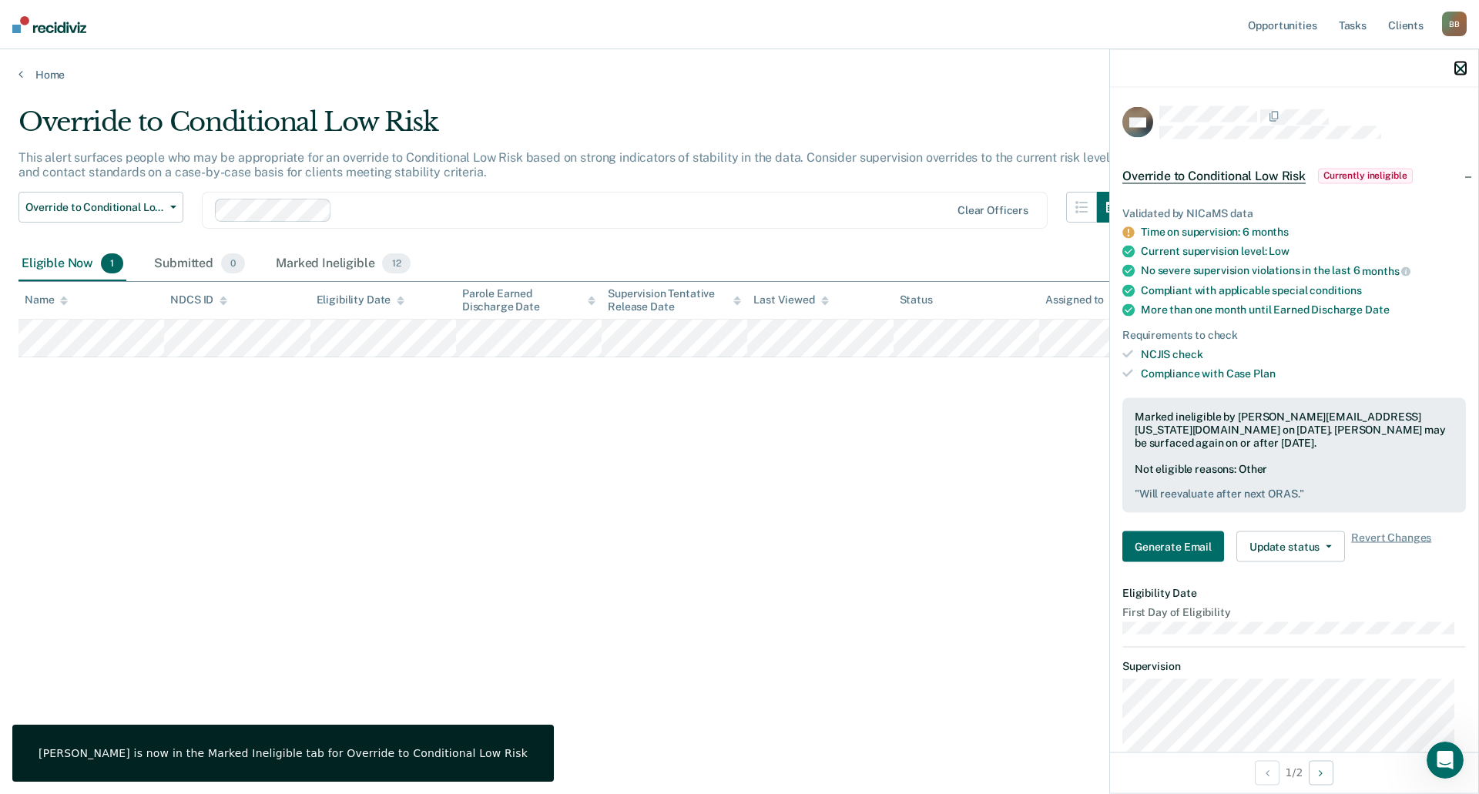
click at [1459, 65] on icon "button" at bounding box center [1460, 68] width 11 height 11
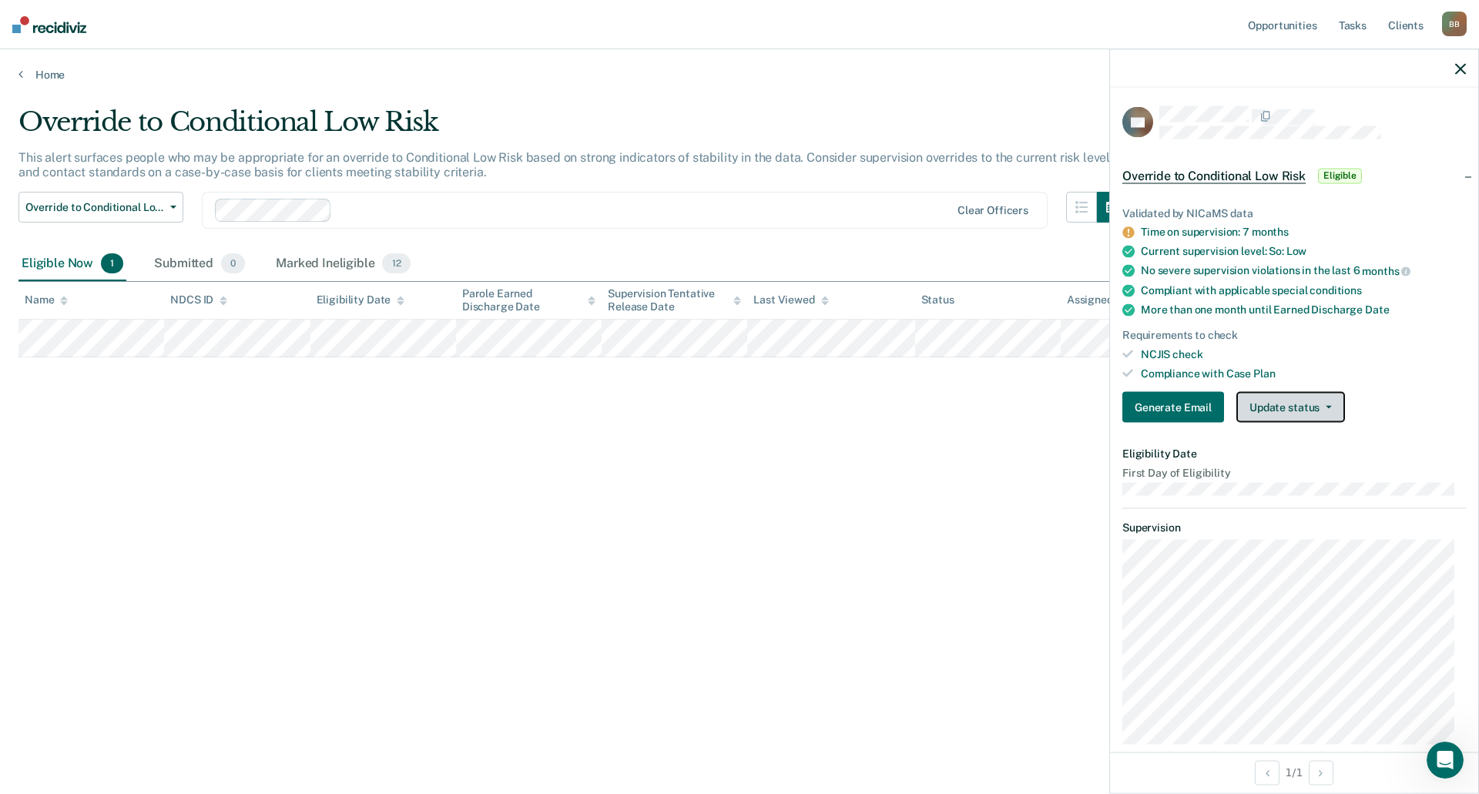
click at [1305, 403] on button "Update status" at bounding box center [1290, 407] width 109 height 31
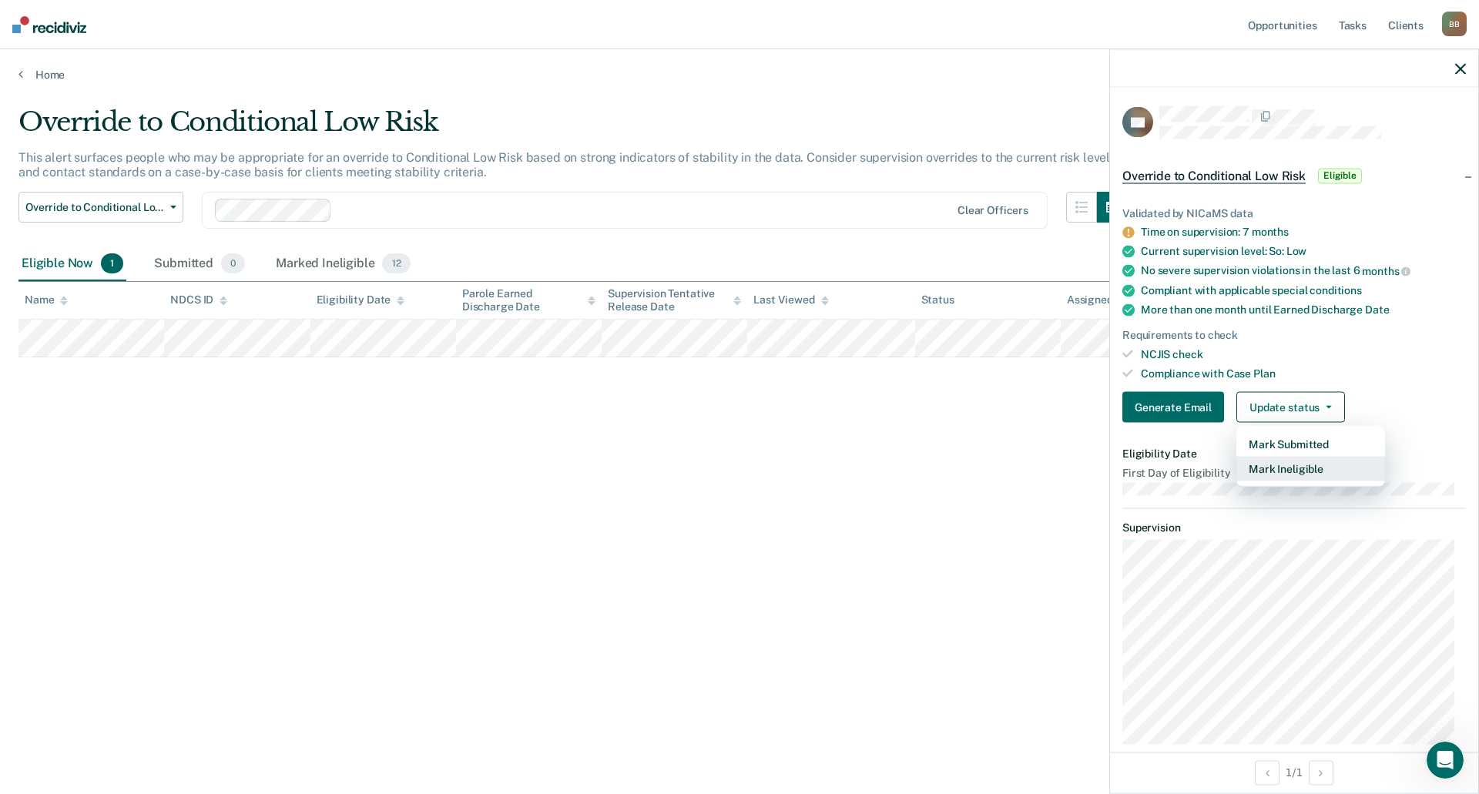
click at [1288, 466] on button "Mark Ineligible" at bounding box center [1310, 469] width 149 height 25
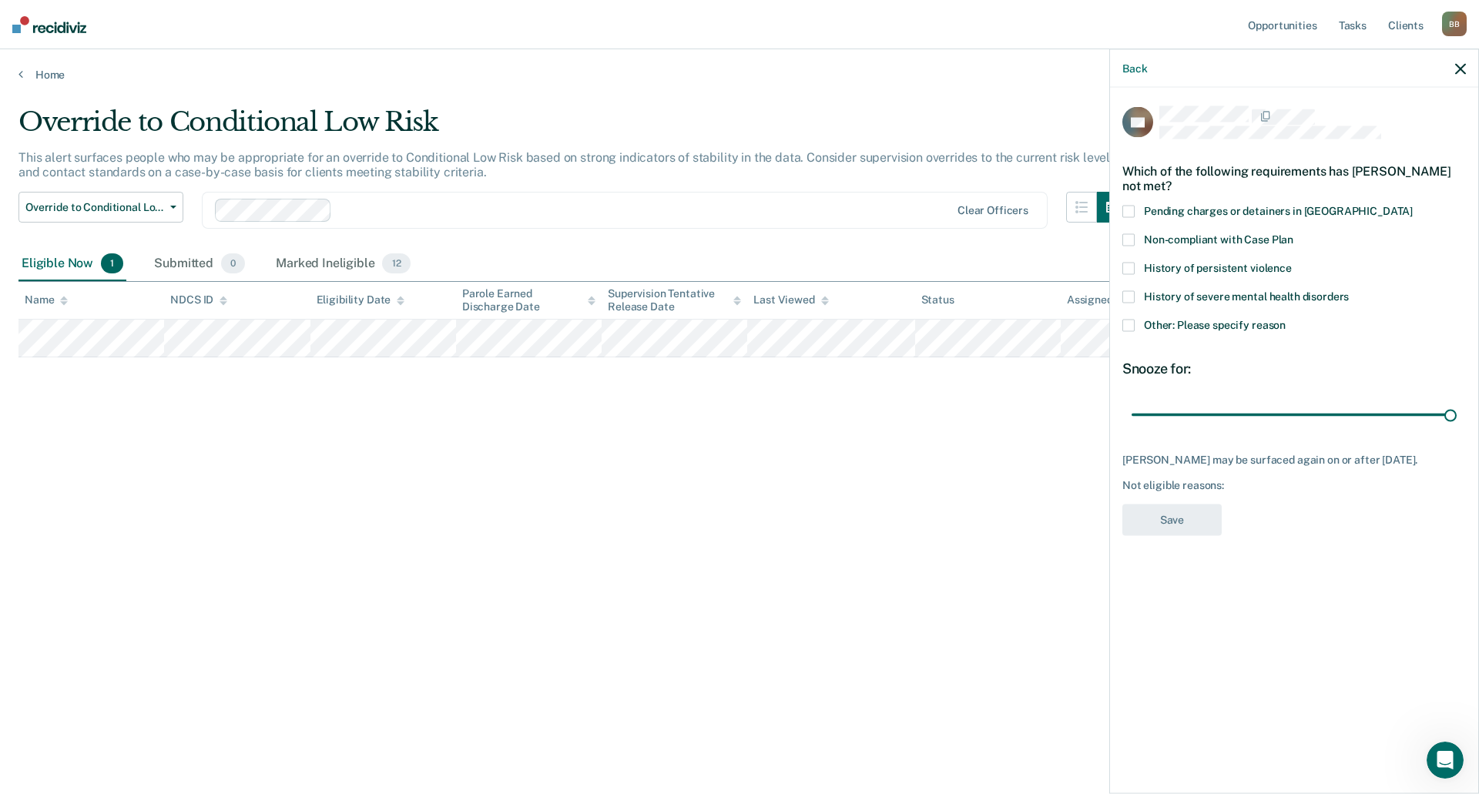
drag, startPoint x: 1238, startPoint y: 415, endPoint x: 1478, endPoint y: 413, distance: 239.5
type input "90"
click at [1456, 416] on input "range" at bounding box center [1293, 414] width 325 height 27
click at [1128, 323] on span at bounding box center [1128, 325] width 12 height 12
click at [1285, 319] on input "Other: Please specify reason" at bounding box center [1285, 319] width 0 height 0
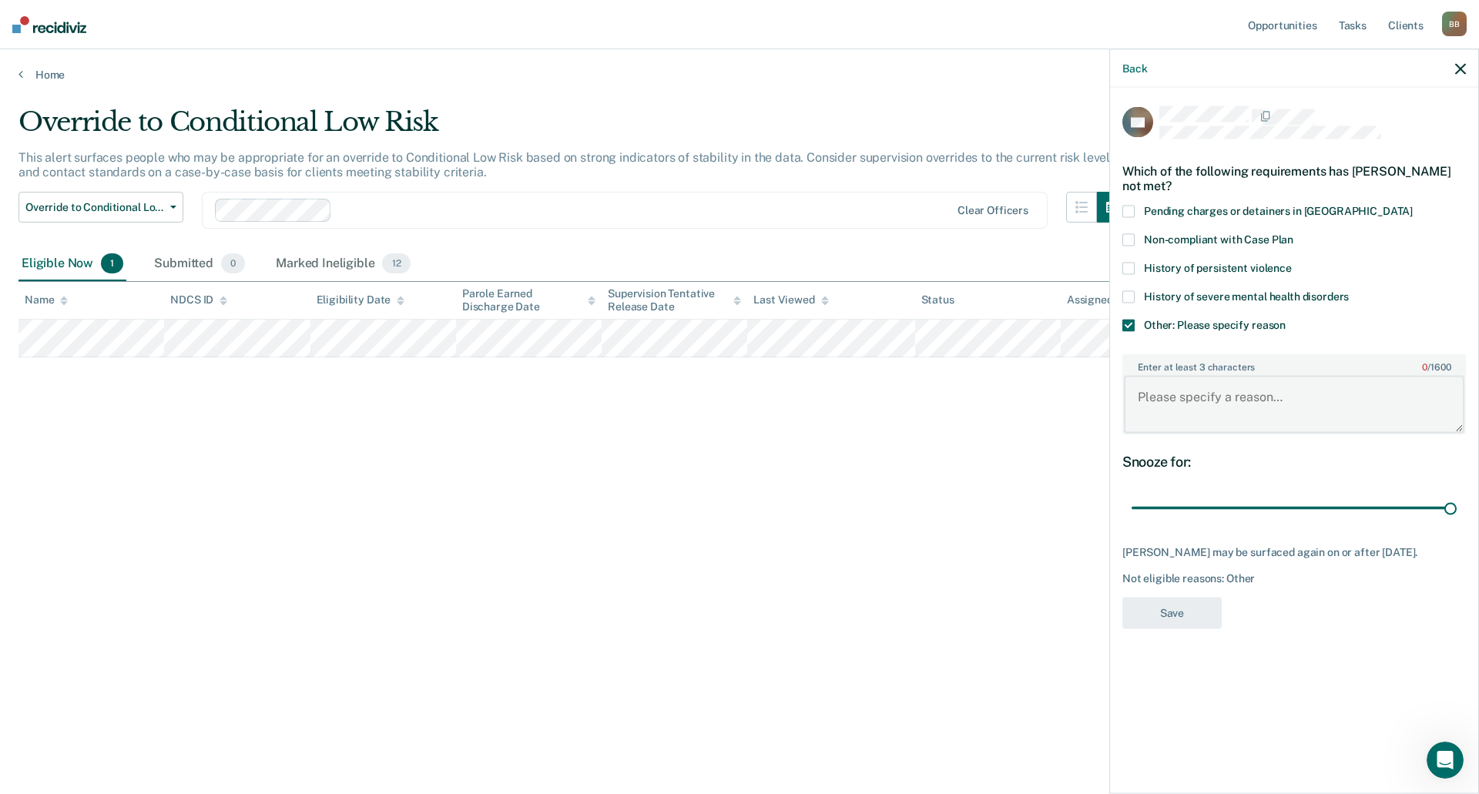
click at [1161, 408] on textarea "Enter at least 3 characters 0 / 1600" at bounding box center [1294, 404] width 340 height 57
paste textarea "Will reevaluate after next ORAS."
type textarea "Will reevaluate after next ORAS."
click at [1178, 605] on button "Save" at bounding box center [1171, 613] width 99 height 32
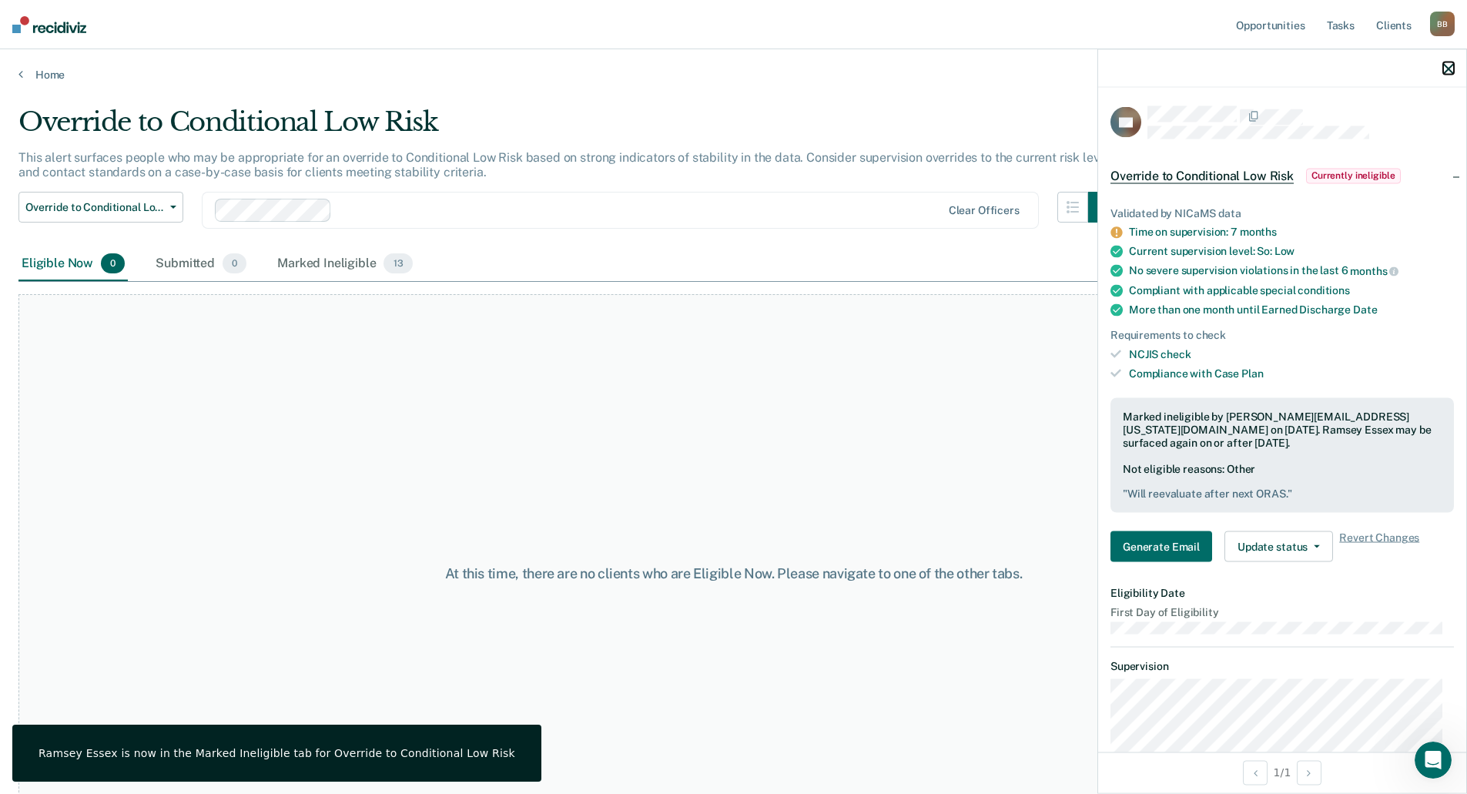
click at [1446, 65] on icon "button" at bounding box center [1448, 68] width 11 height 11
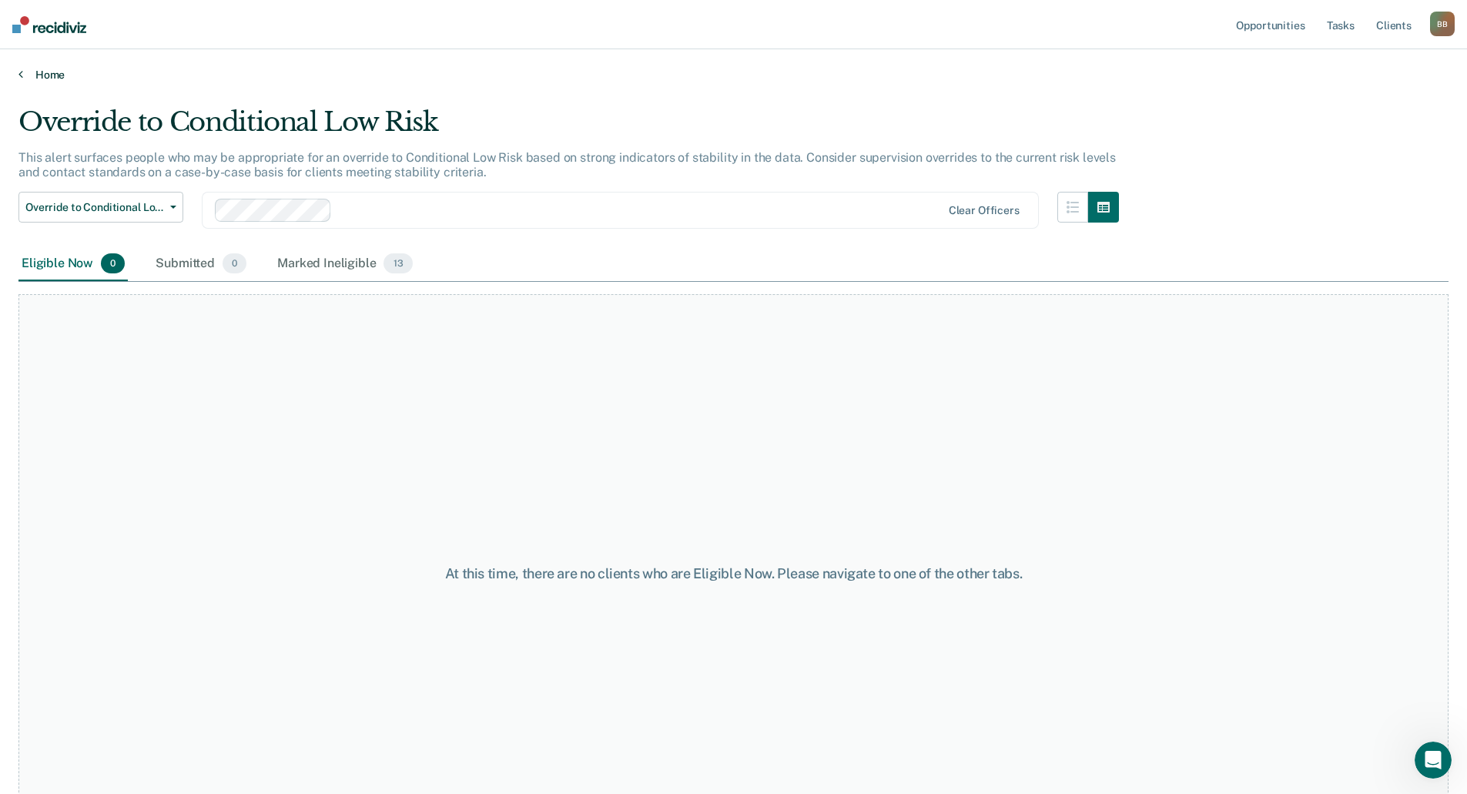
click at [57, 75] on link "Home" at bounding box center [733, 75] width 1430 height 14
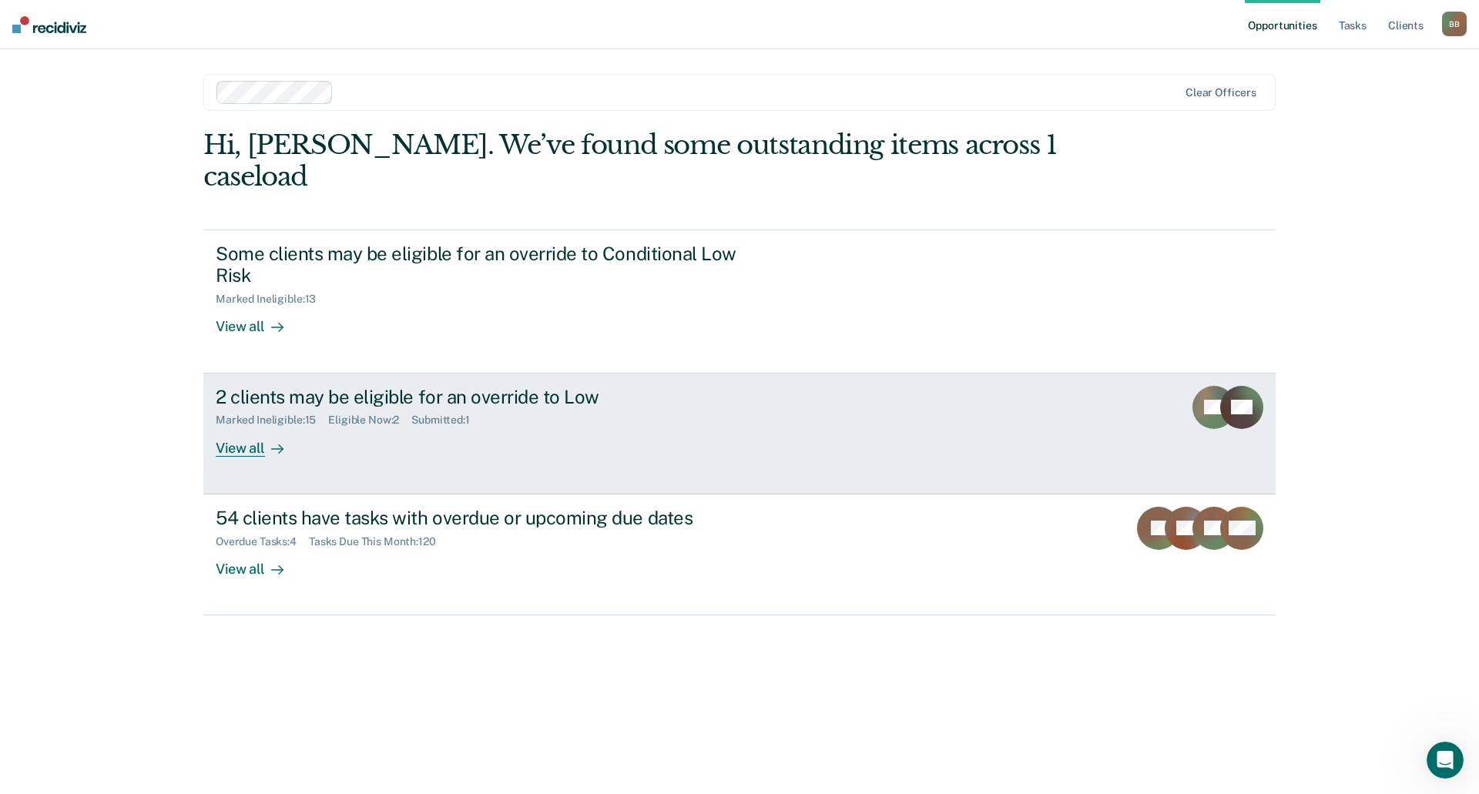
click at [309, 414] on div "Marked Ineligible : 15" at bounding box center [272, 420] width 112 height 13
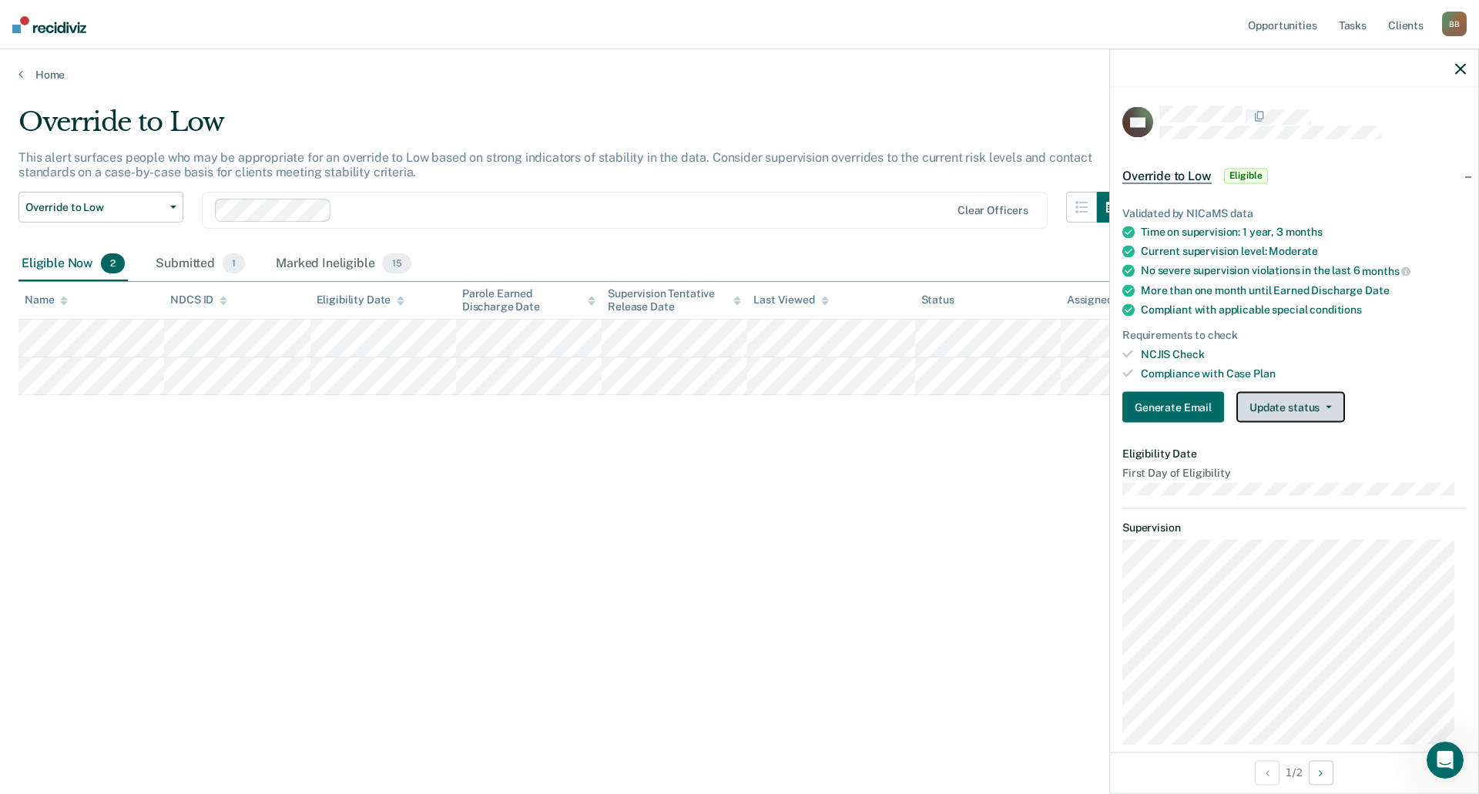
click at [1315, 407] on button "Update status" at bounding box center [1290, 407] width 109 height 31
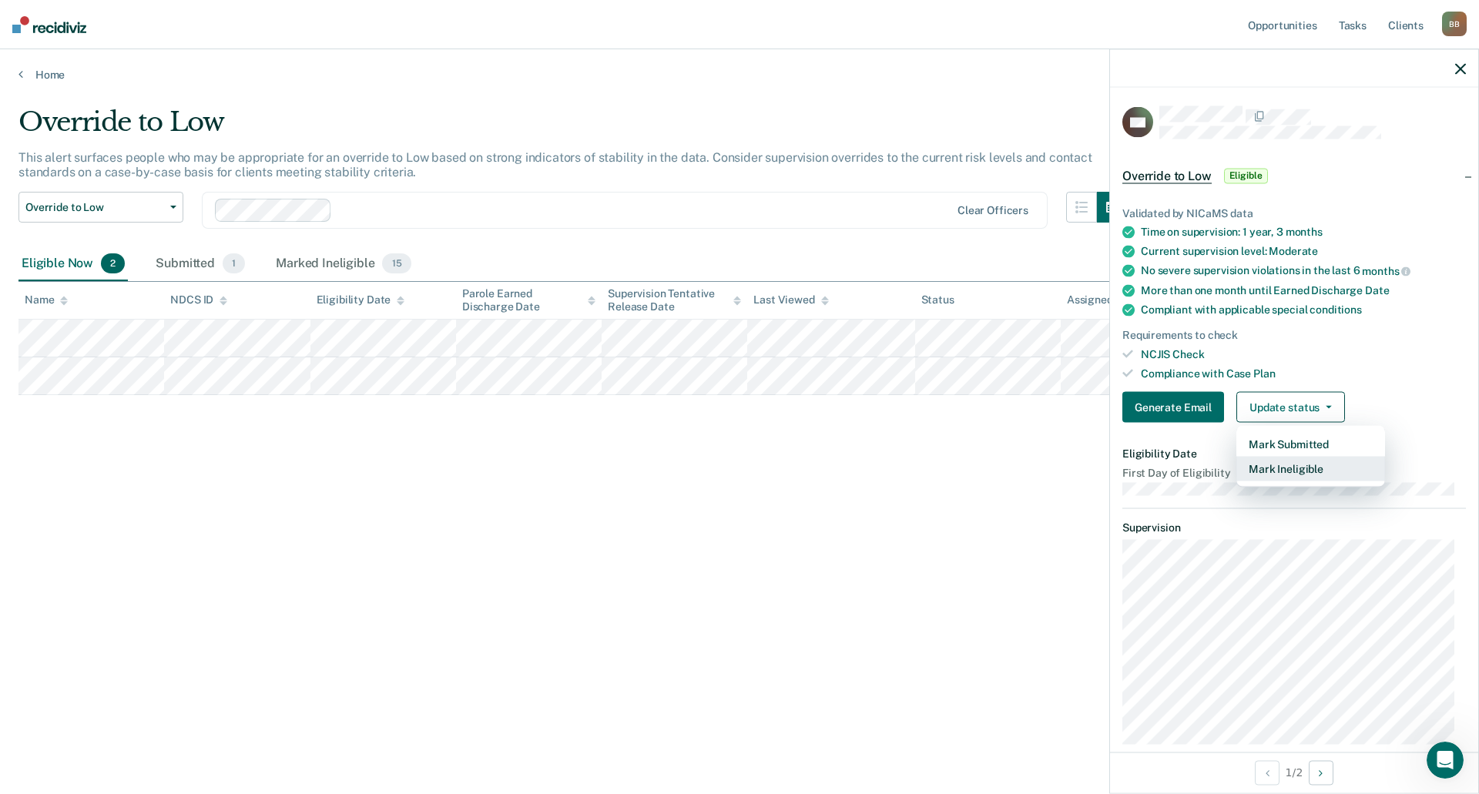
click at [1315, 464] on button "Mark Ineligible" at bounding box center [1310, 469] width 149 height 25
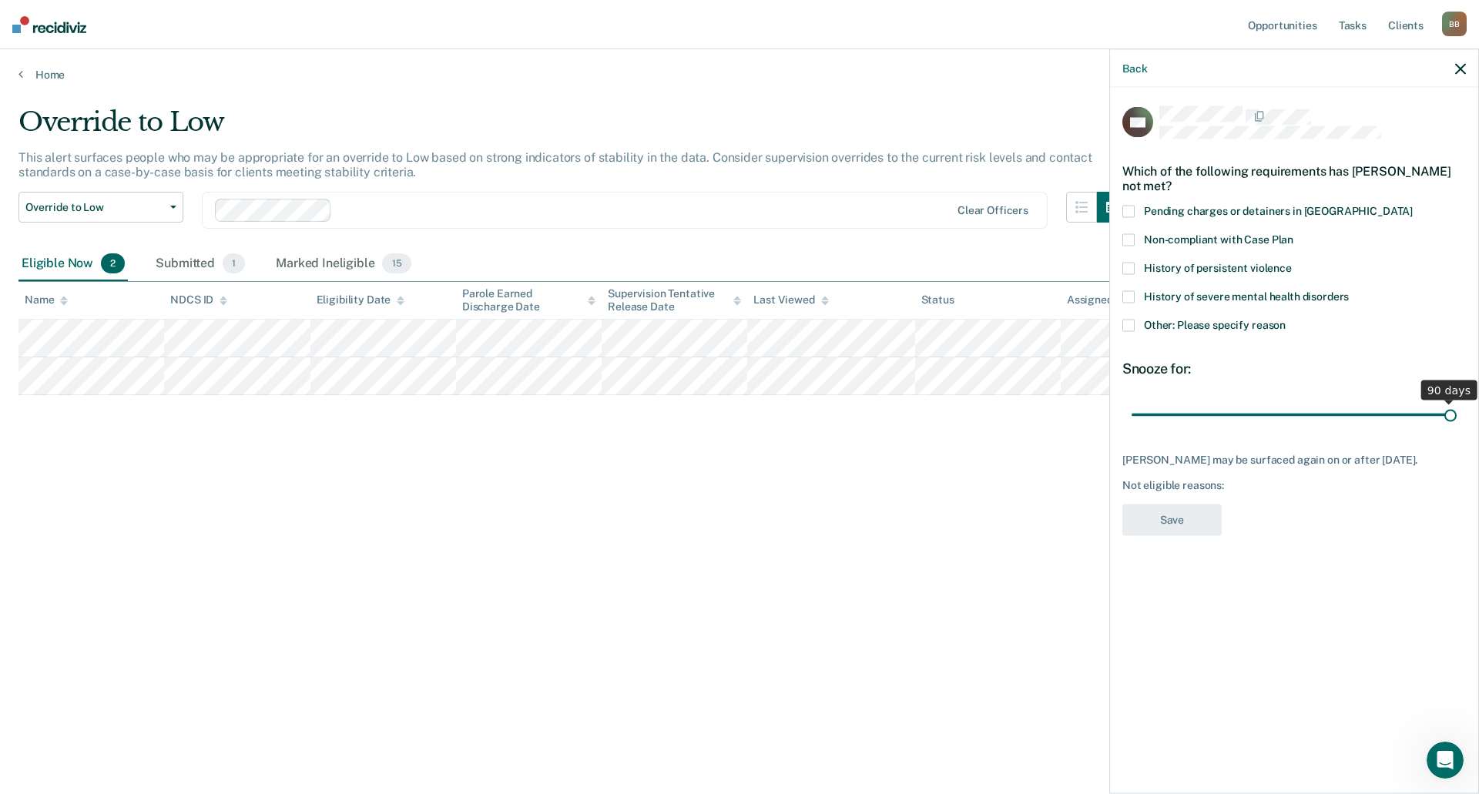
drag, startPoint x: 1234, startPoint y: 413, endPoint x: 1478, endPoint y: 426, distance: 243.7
type input "90"
click at [1456, 426] on input "range" at bounding box center [1293, 414] width 325 height 27
click at [1128, 327] on span at bounding box center [1128, 325] width 12 height 12
click at [1285, 319] on input "Other: Please specify reason" at bounding box center [1285, 319] width 0 height 0
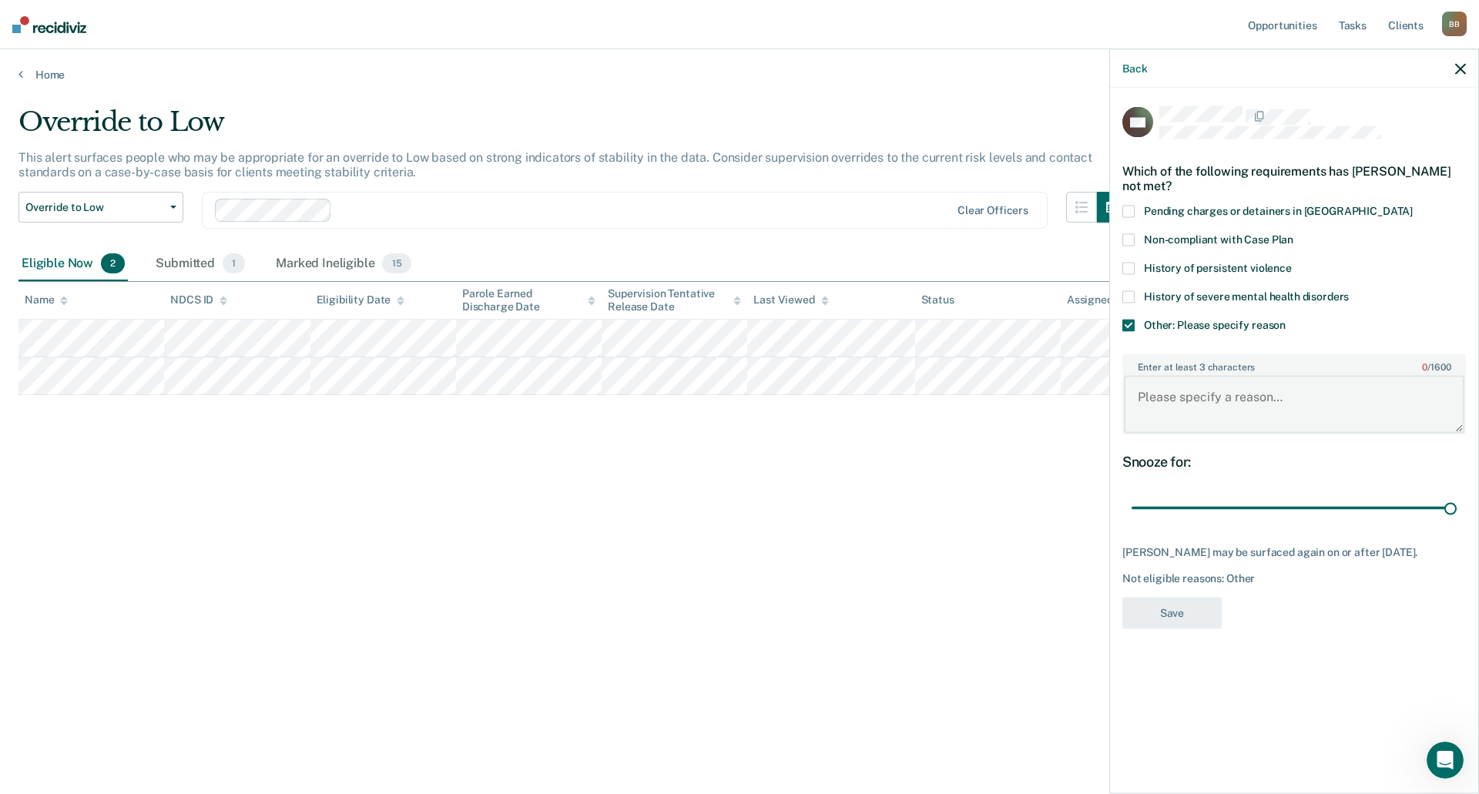
click at [1168, 410] on textarea "Enter at least 3 characters 0 / 1600" at bounding box center [1294, 404] width 340 height 57
type textarea "New to caseload."
click at [1163, 618] on button "Save" at bounding box center [1171, 613] width 99 height 32
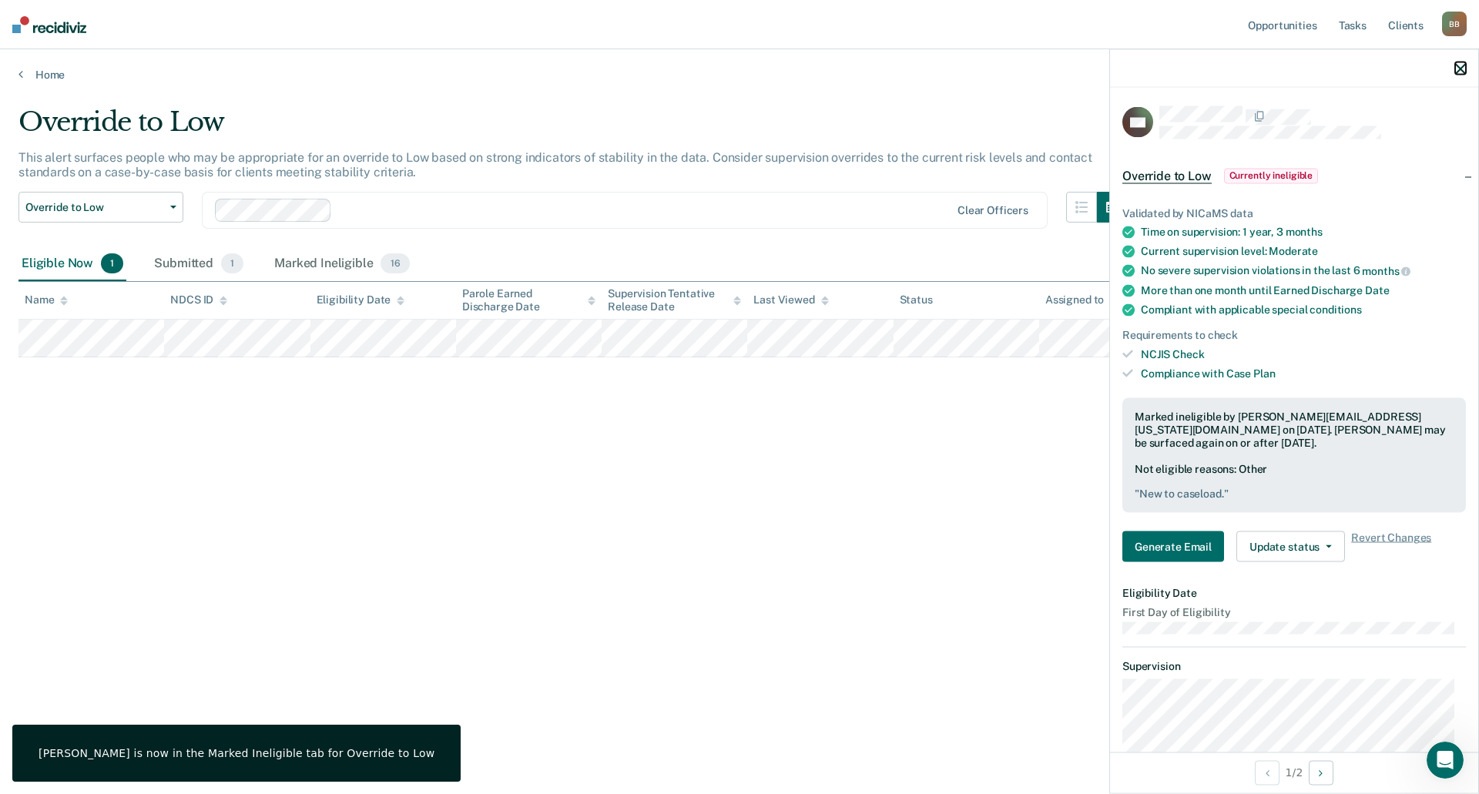
click at [1459, 69] on icon "button" at bounding box center [1460, 68] width 11 height 11
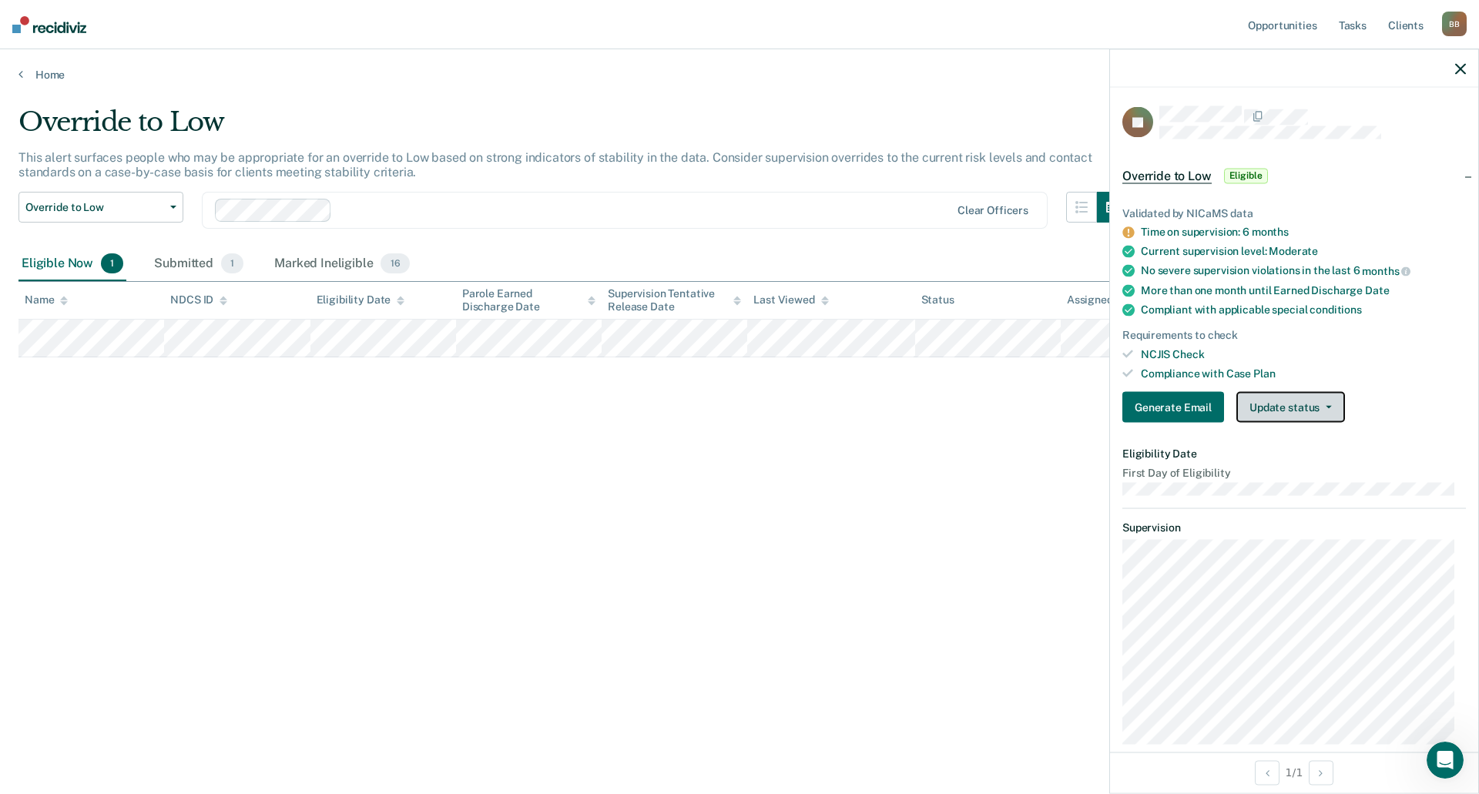
click at [1278, 398] on button "Update status" at bounding box center [1290, 407] width 109 height 31
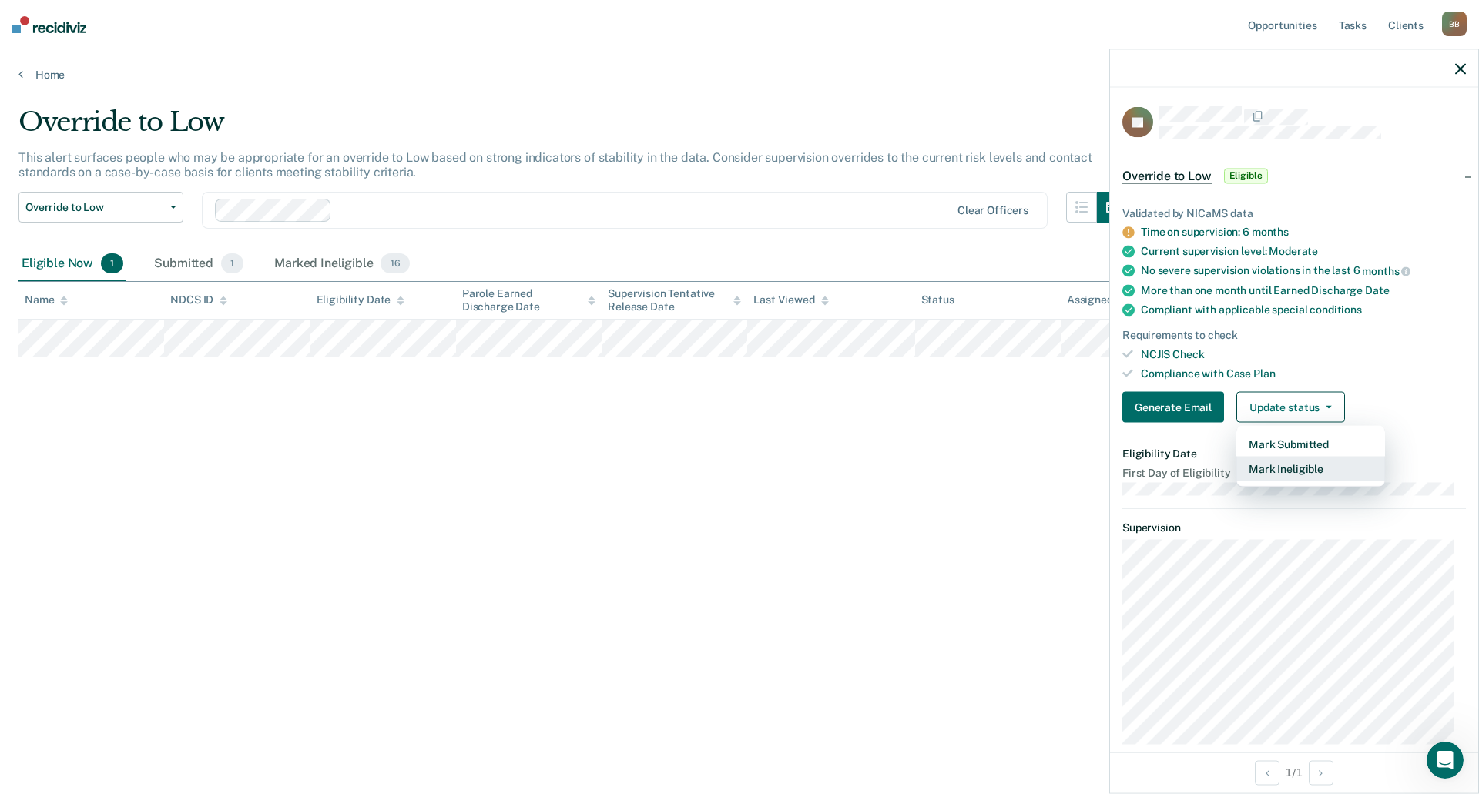
click at [1288, 467] on button "Mark Ineligible" at bounding box center [1310, 469] width 149 height 25
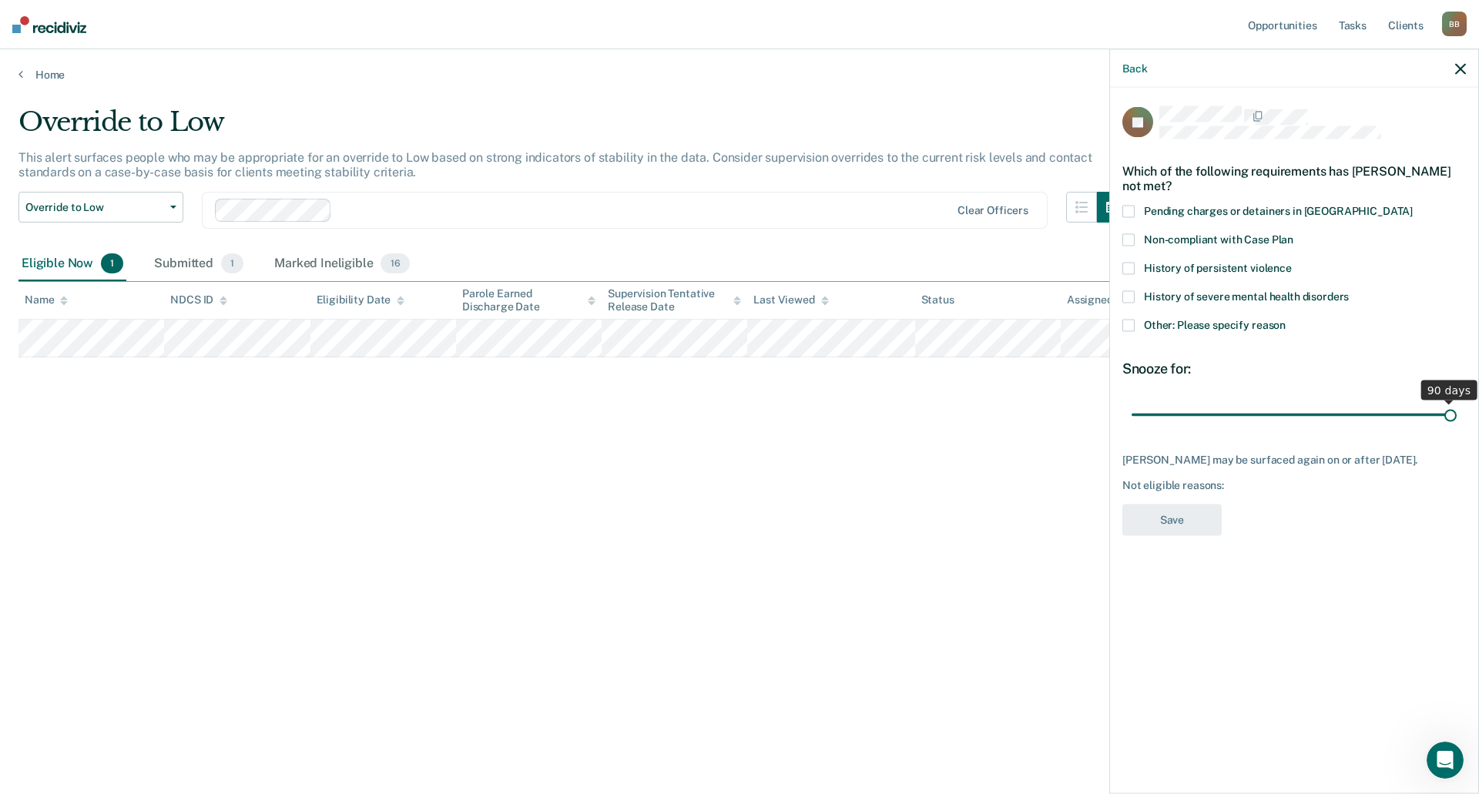
drag, startPoint x: 1238, startPoint y: 416, endPoint x: 1474, endPoint y: 416, distance: 235.7
type input "90"
click at [1456, 416] on input "range" at bounding box center [1293, 414] width 325 height 27
click at [1131, 323] on span at bounding box center [1128, 325] width 12 height 12
click at [1285, 319] on input "Other: Please specify reason" at bounding box center [1285, 319] width 0 height 0
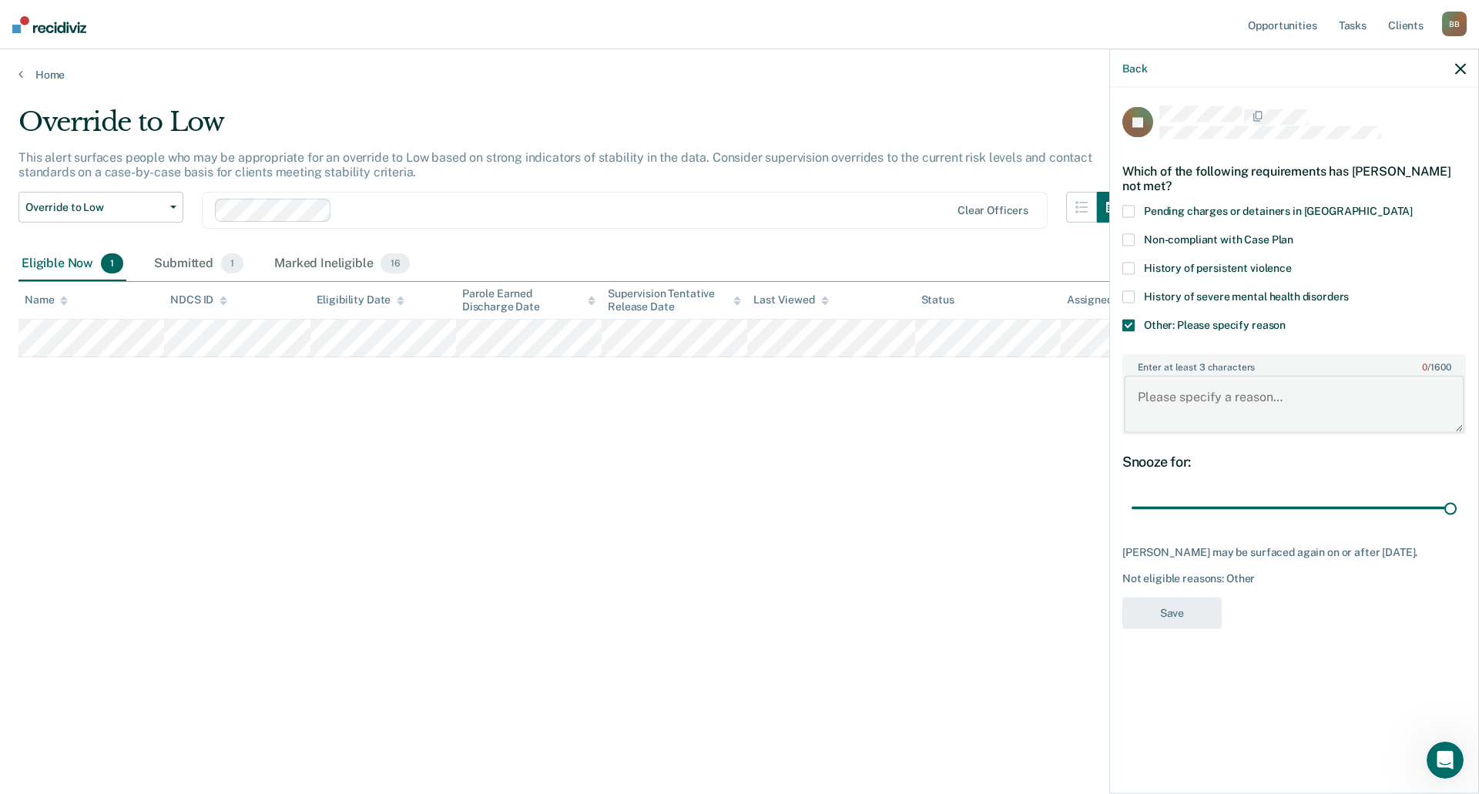
click at [1268, 387] on textarea "Enter at least 3 characters 0 / 1600" at bounding box center [1294, 404] width 340 height 57
paste textarea "Will reevaluate after next ORAS."
type textarea "Will reevaluate after next ORAS."
click at [1178, 611] on button "Save" at bounding box center [1171, 613] width 99 height 32
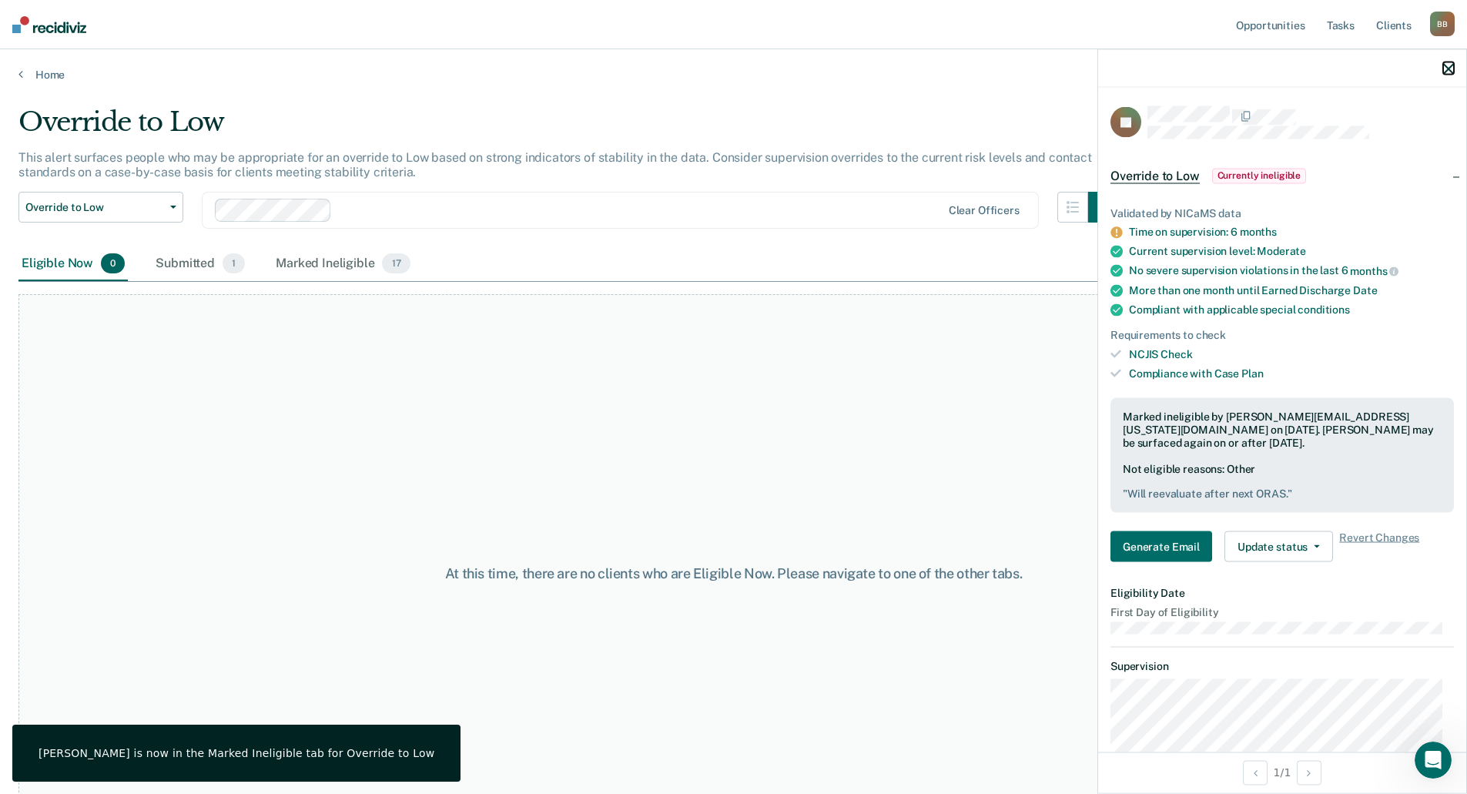
click at [1451, 70] on icon "button" at bounding box center [1448, 68] width 11 height 11
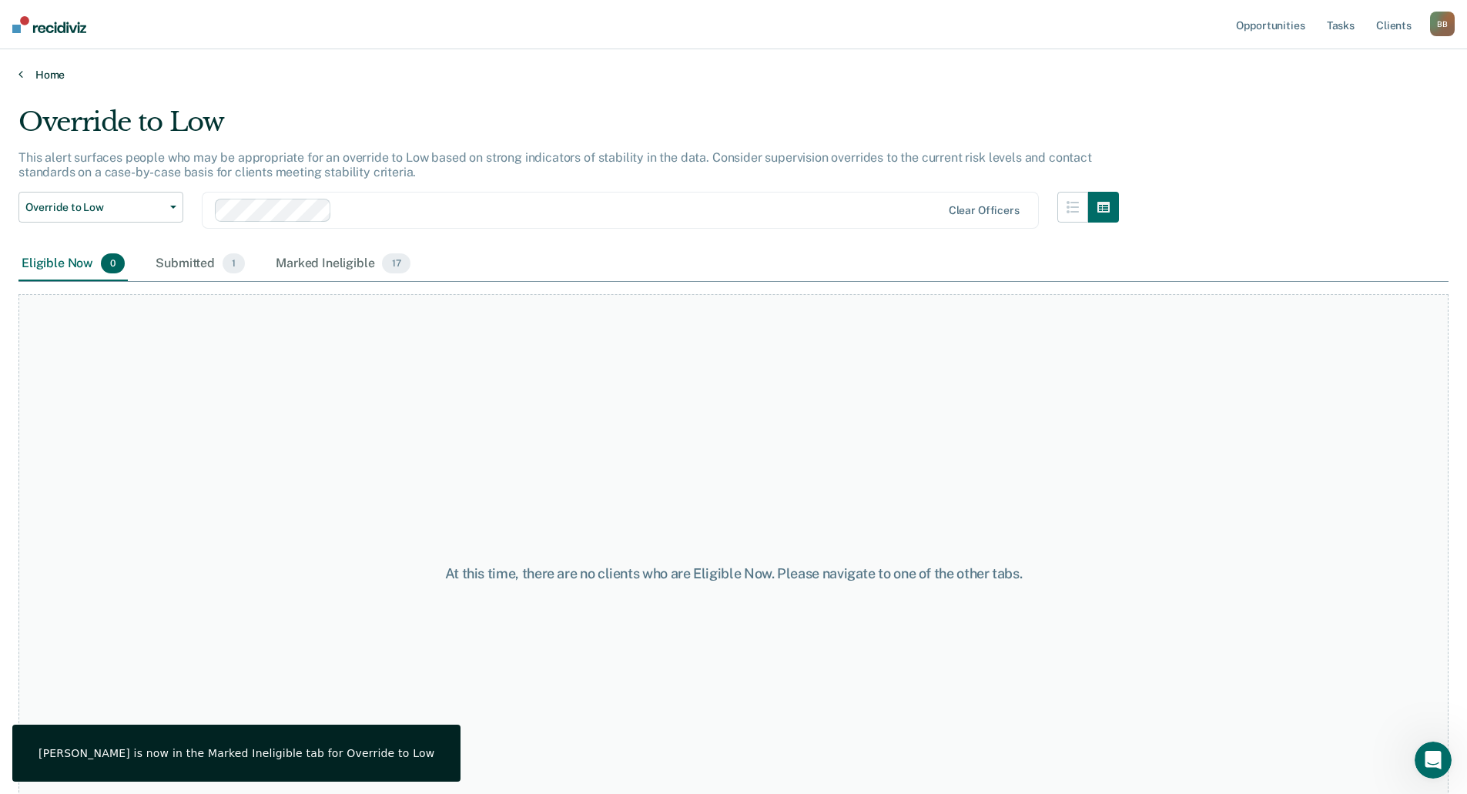
click at [52, 74] on link "Home" at bounding box center [733, 75] width 1430 height 14
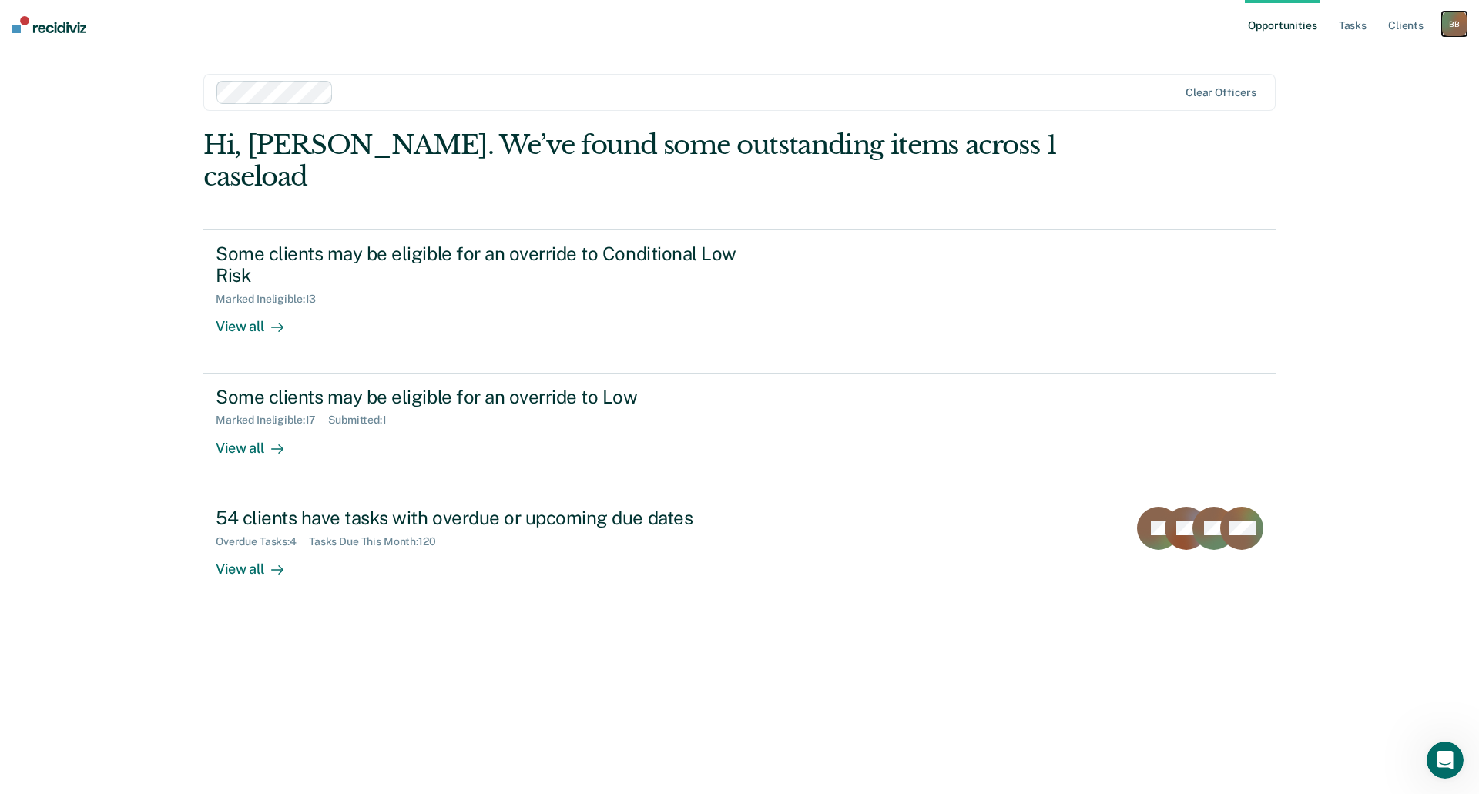
click at [1444, 22] on div "B B" at bounding box center [1454, 24] width 25 height 25
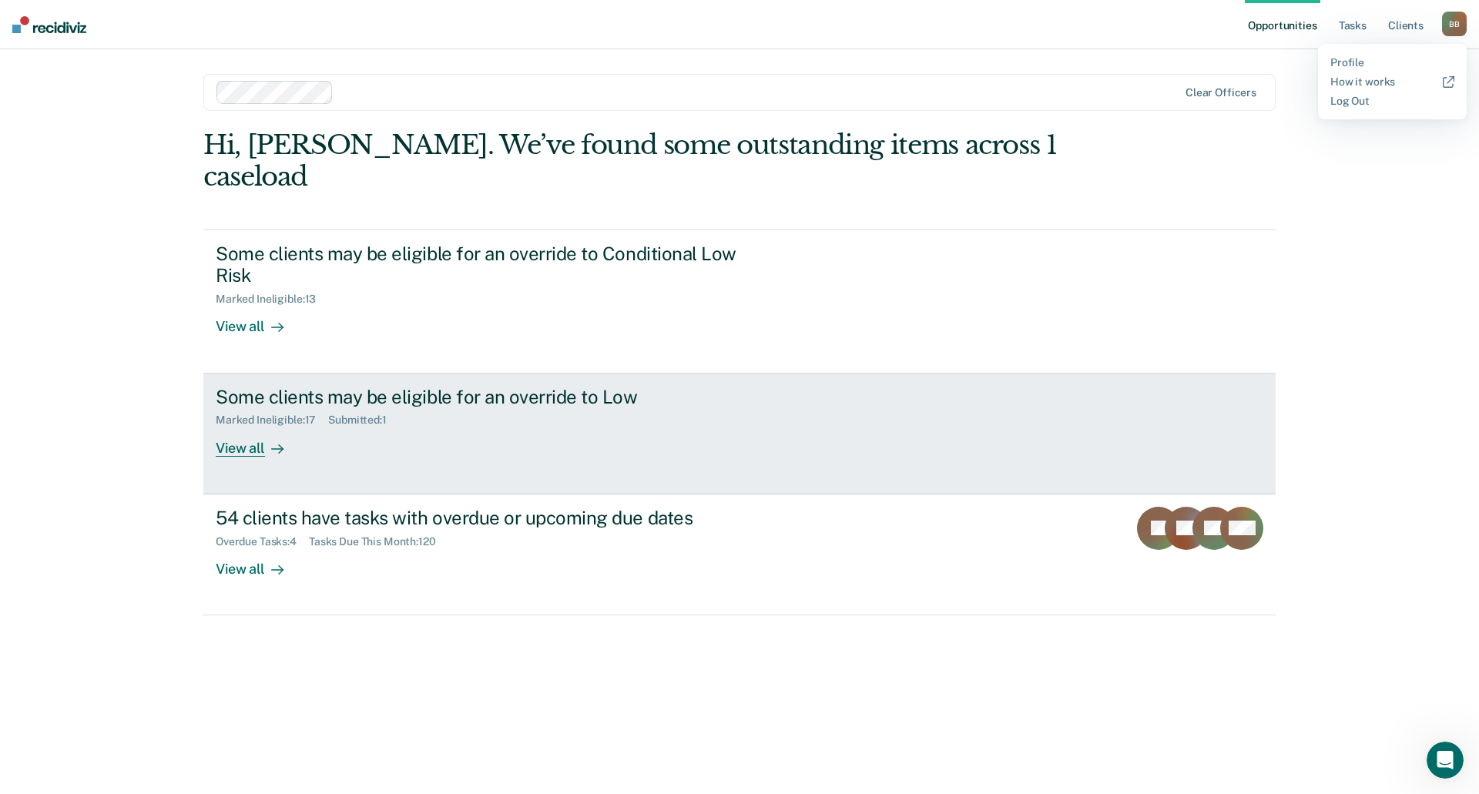
click at [367, 421] on div "Some clients may be eligible for an override to Low Marked Ineligible : 17 Subm…" at bounding box center [505, 421] width 578 height 71
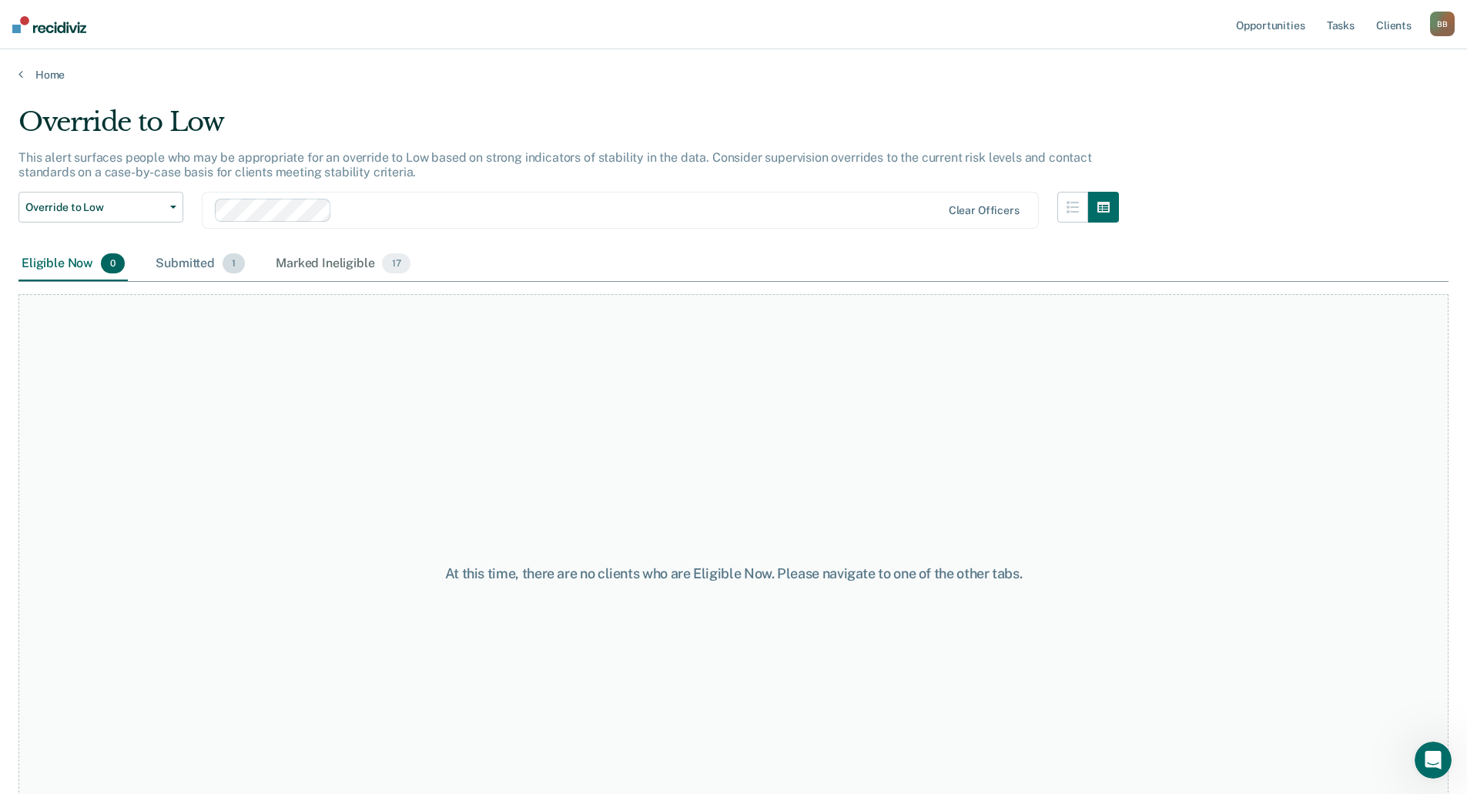
click at [203, 260] on div "Submitted 1" at bounding box center [199, 264] width 95 height 34
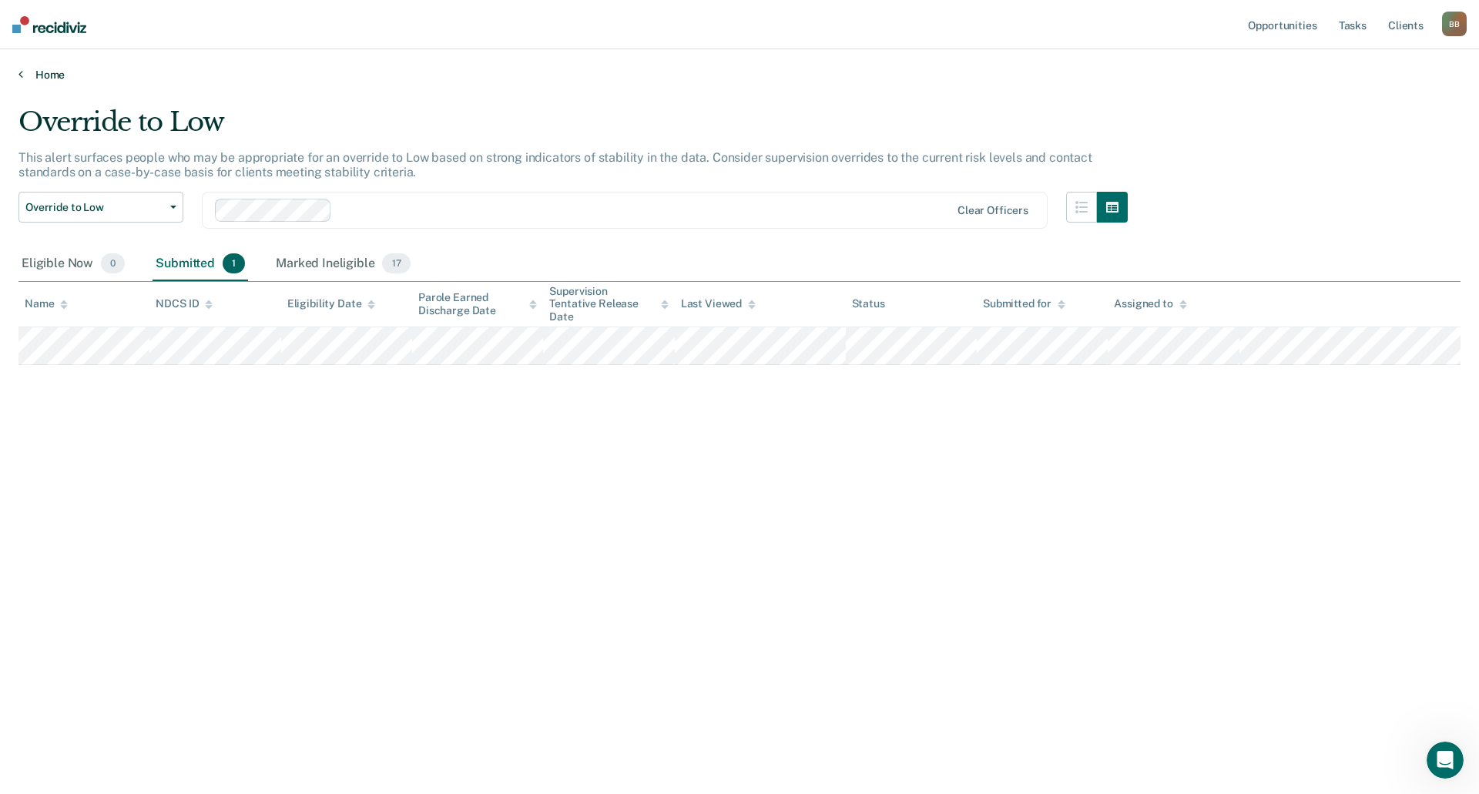
click at [46, 72] on link "Home" at bounding box center [739, 75] width 1442 height 14
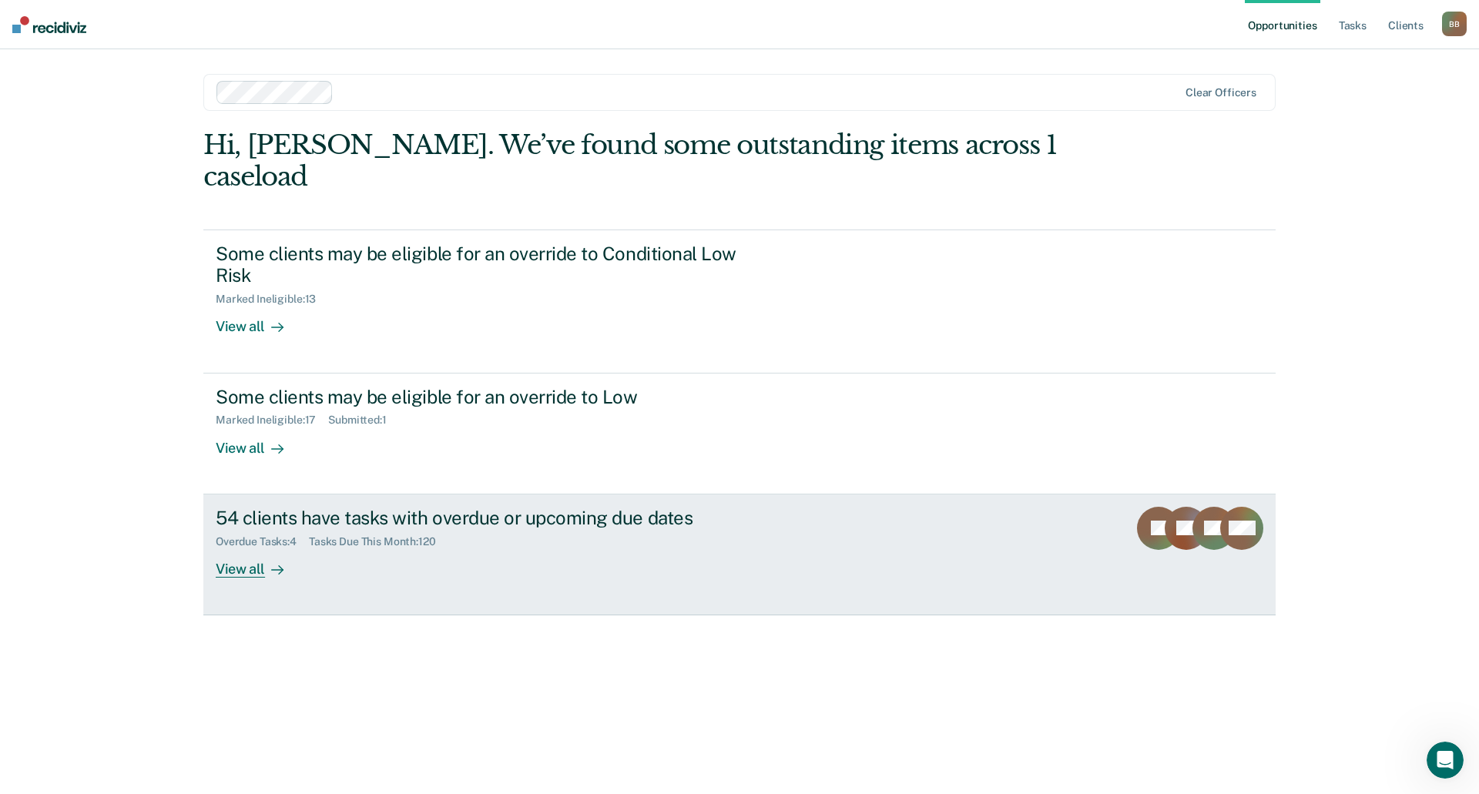
click at [240, 535] on div "Overdue Tasks : 4" at bounding box center [262, 541] width 93 height 13
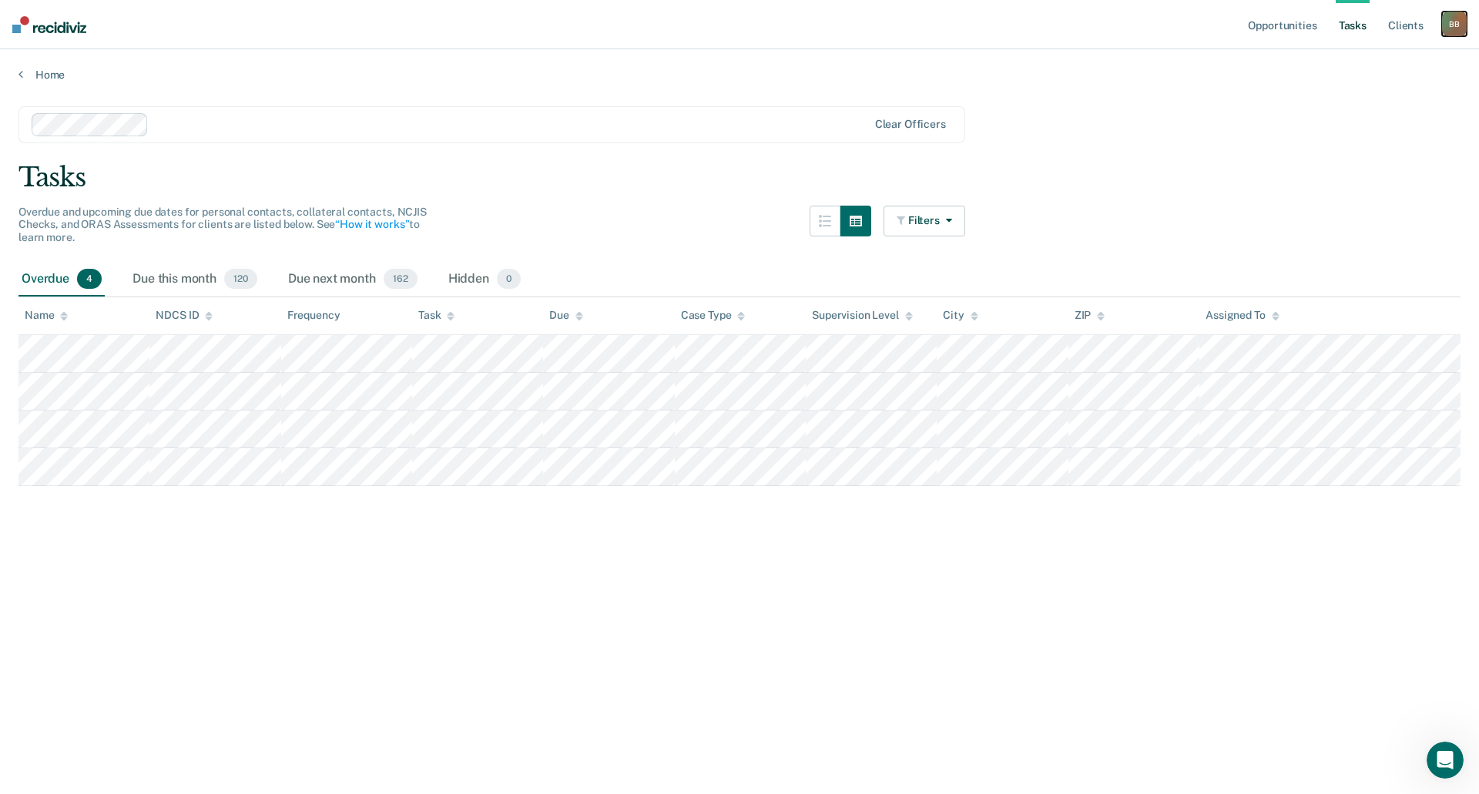
click at [1448, 13] on div "B B" at bounding box center [1454, 24] width 25 height 25
click at [1358, 99] on link "Log Out" at bounding box center [1392, 101] width 124 height 13
